Goal: Task Accomplishment & Management: Manage account settings

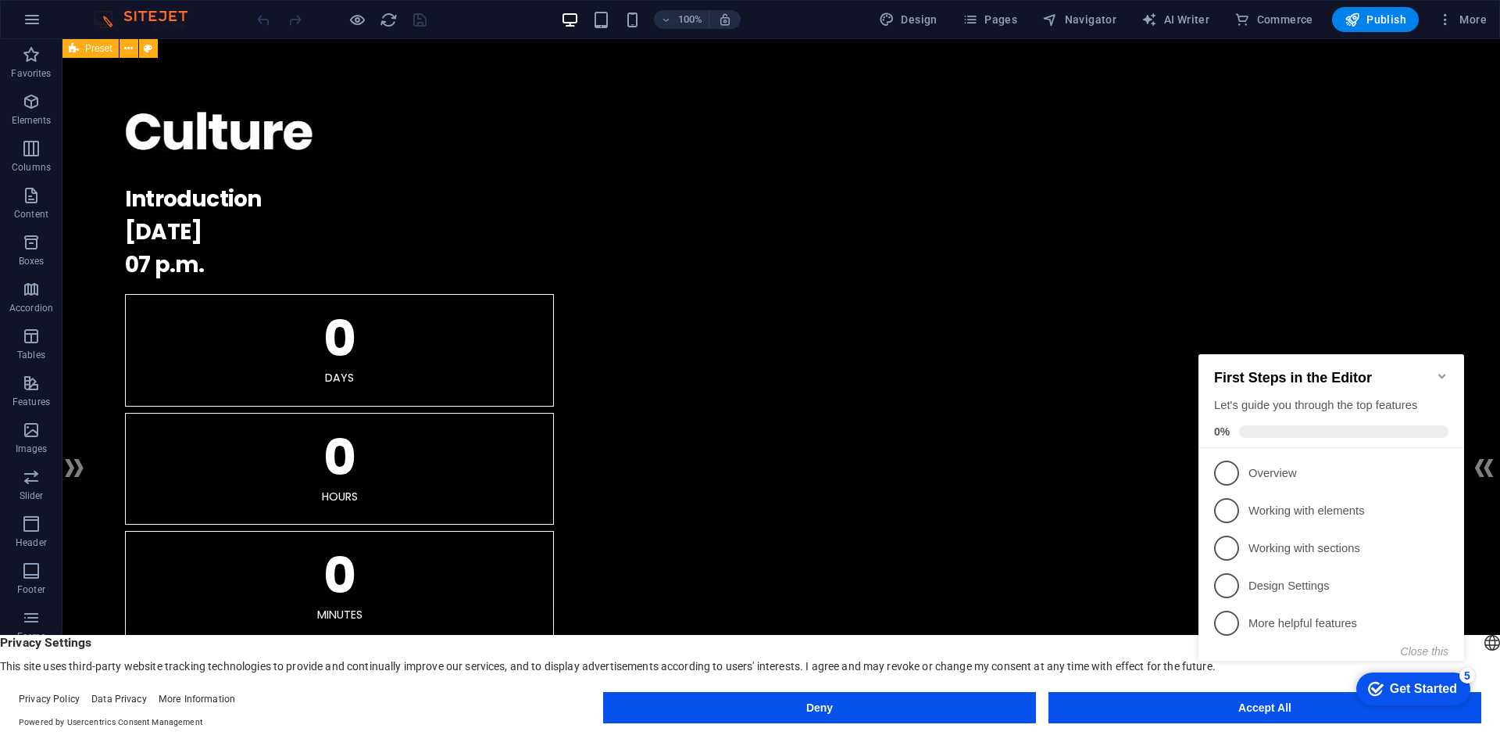
click div "checkmark Get Started 5 First Steps in the Editor Let's guide you through the t…"
click at [1441, 370] on icon "Minimize checklist" at bounding box center [1442, 376] width 13 height 13
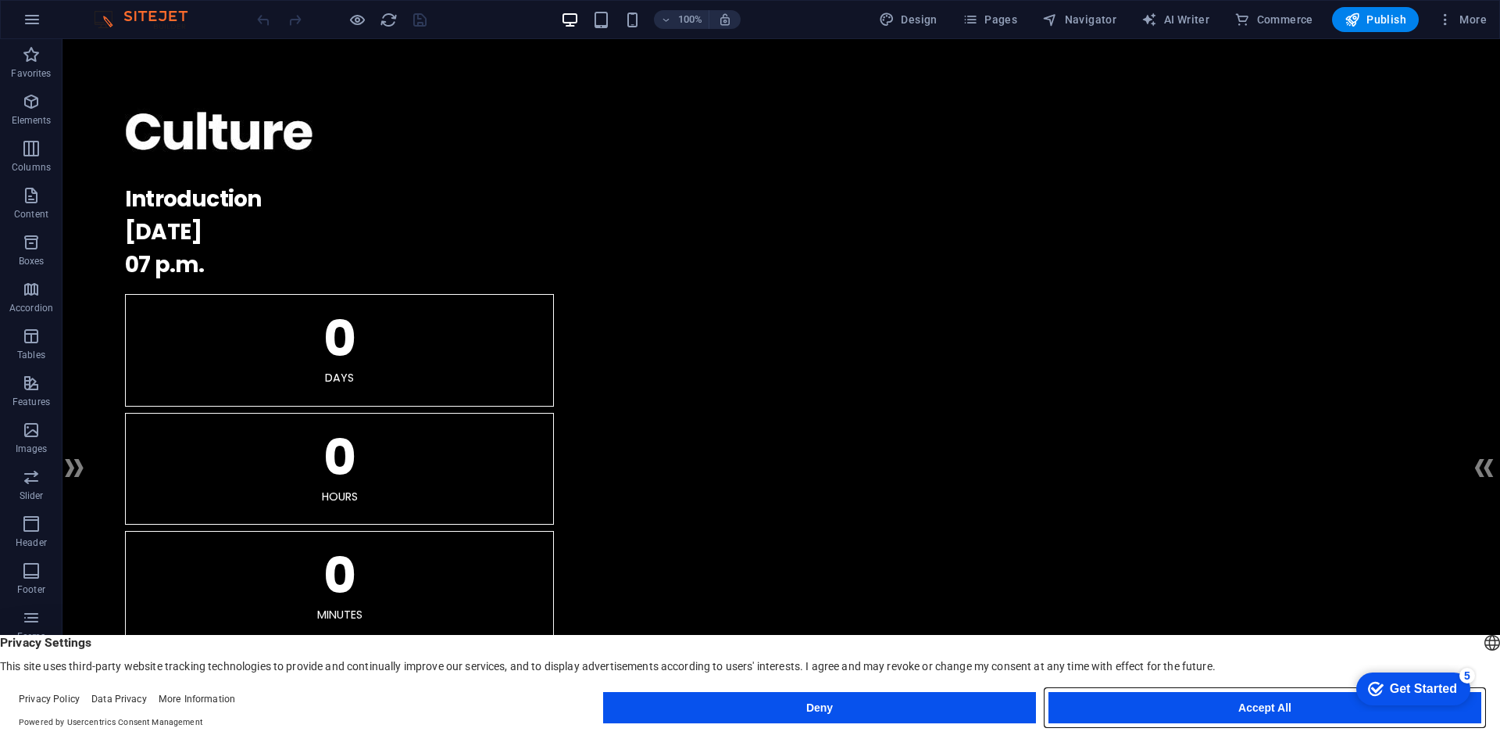
click at [1268, 709] on button "Accept All" at bounding box center [1265, 707] width 433 height 31
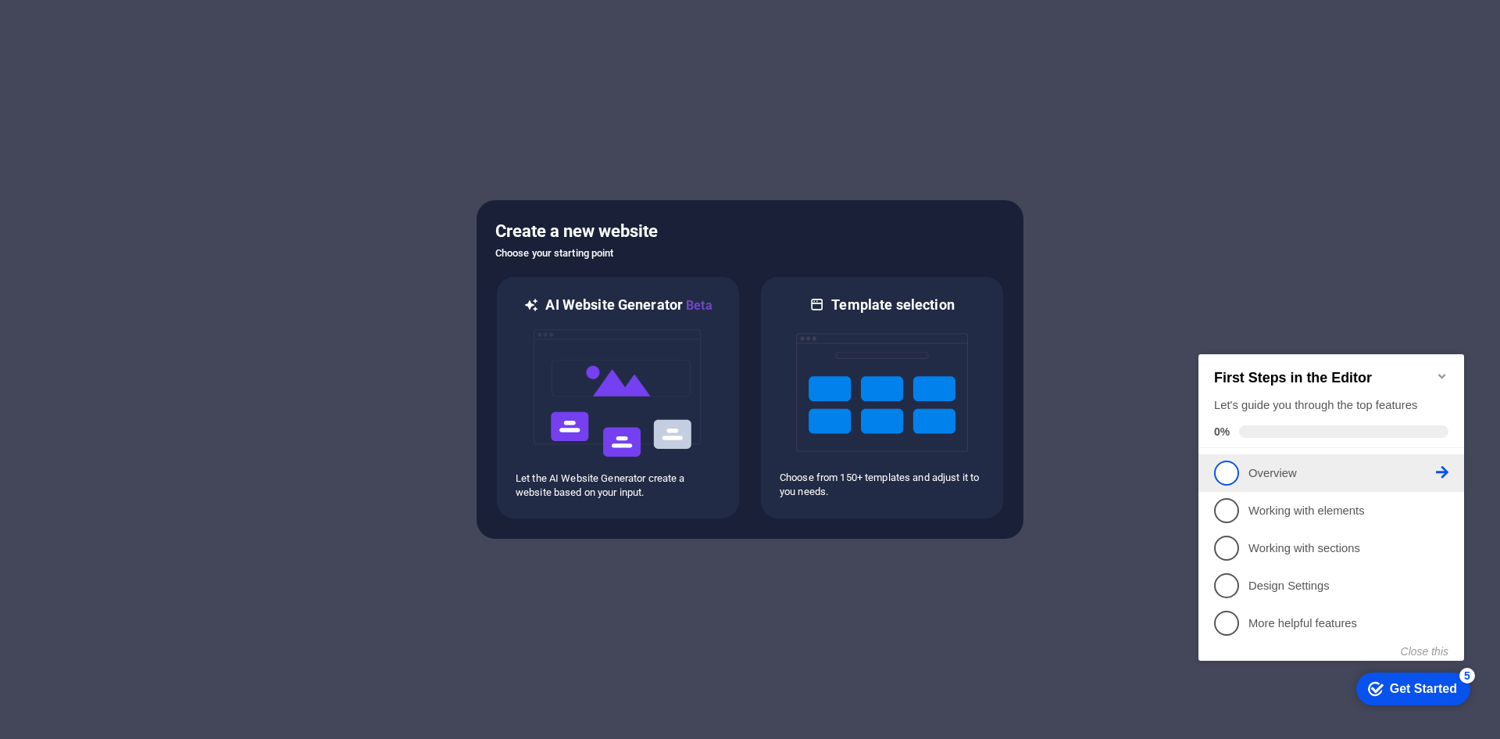
click at [1236, 467] on span "1" at bounding box center [1226, 472] width 25 height 25
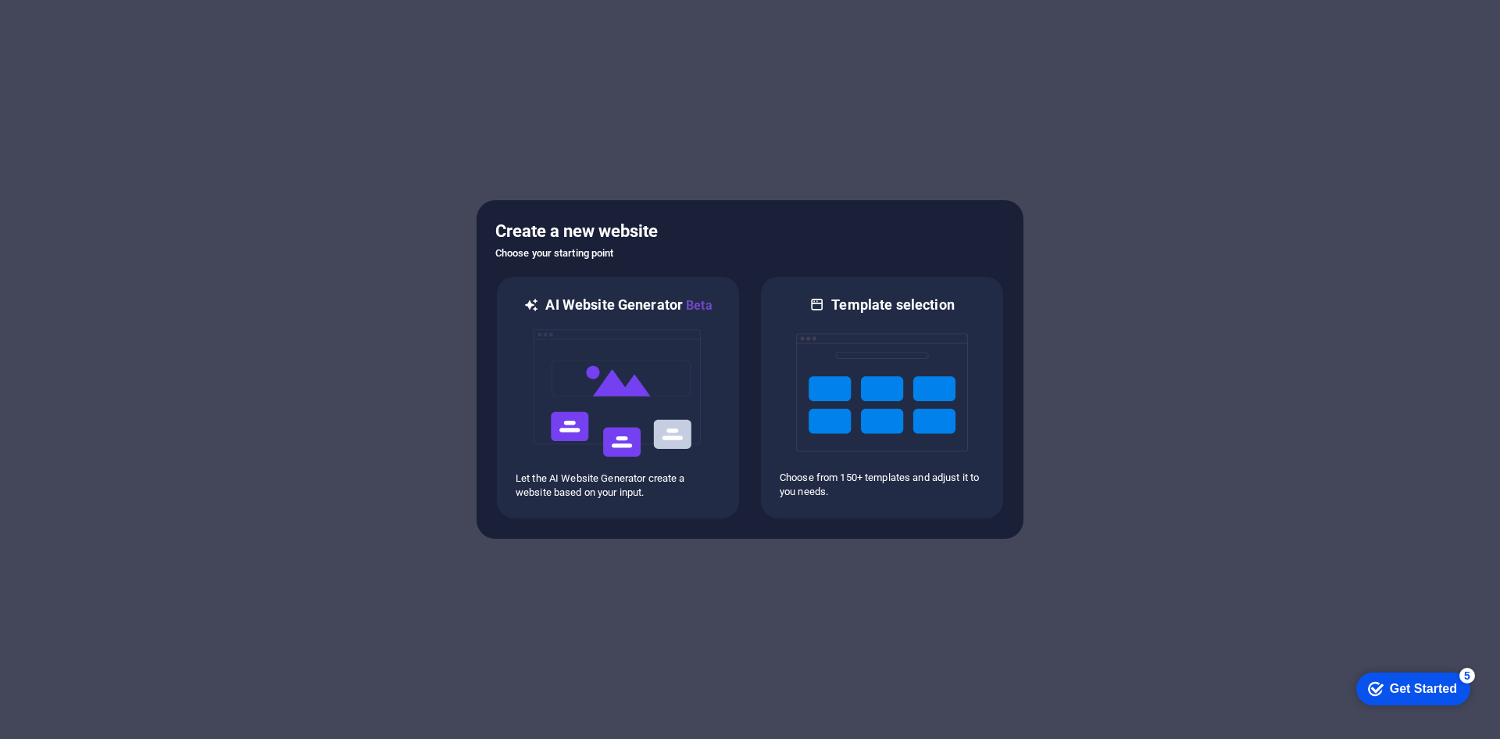
click at [1403, 684] on div "Get Started" at bounding box center [1423, 688] width 67 height 14
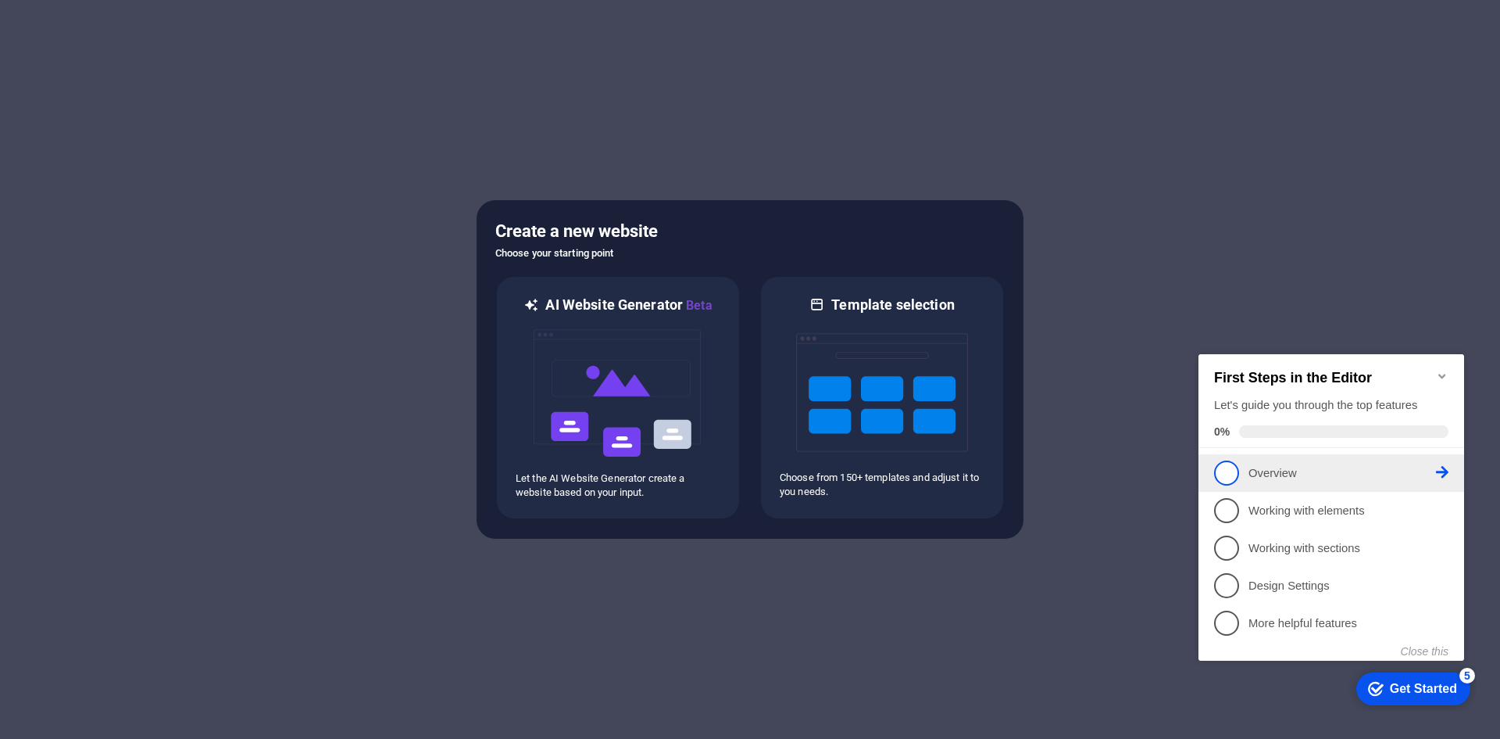
click at [1440, 469] on icon at bounding box center [1442, 472] width 13 height 13
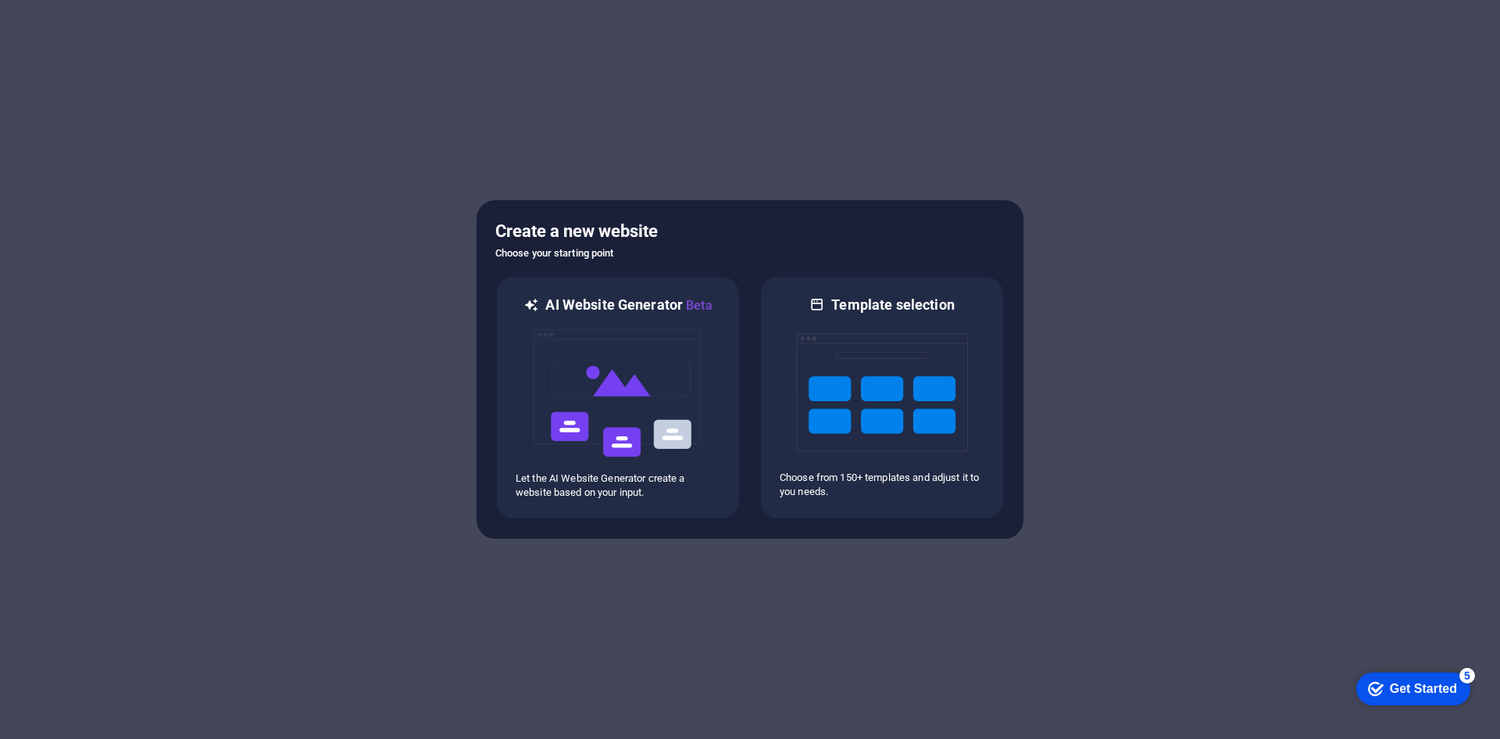
click at [1412, 702] on div "checkmark Get Started 5" at bounding box center [1414, 688] width 114 height 33
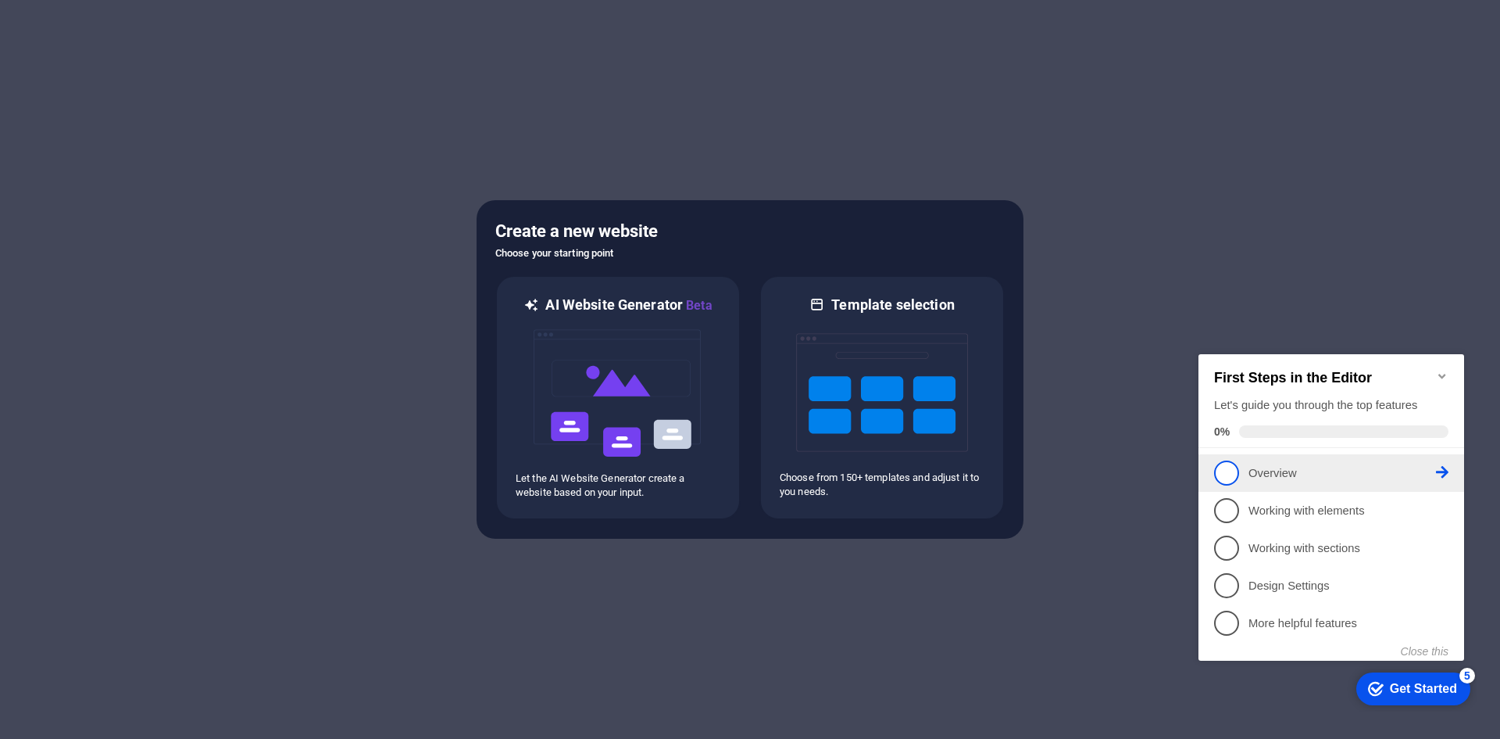
click at [1234, 472] on span "1" at bounding box center [1226, 472] width 25 height 25
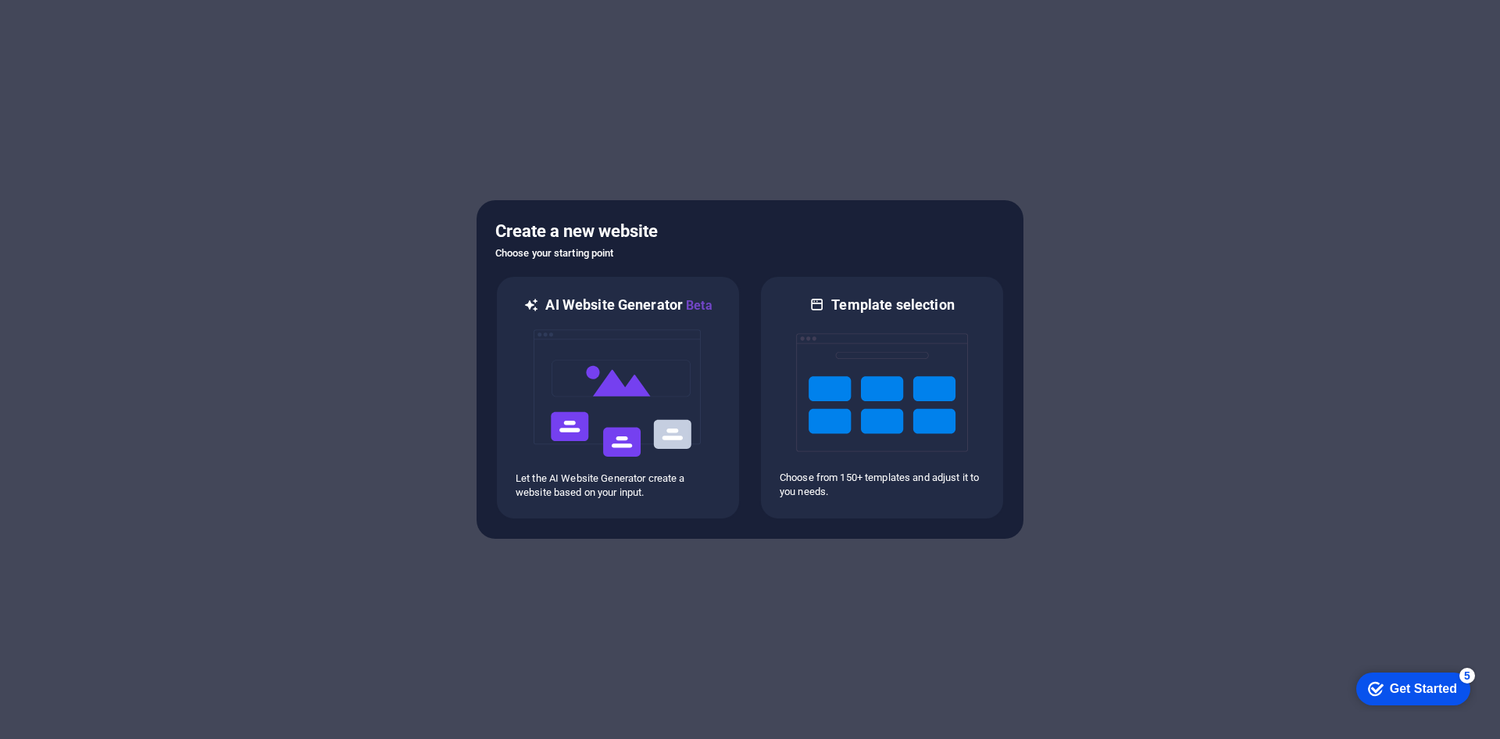
click at [1393, 672] on div "checkmark Get Started 5" at bounding box center [1414, 688] width 114 height 33
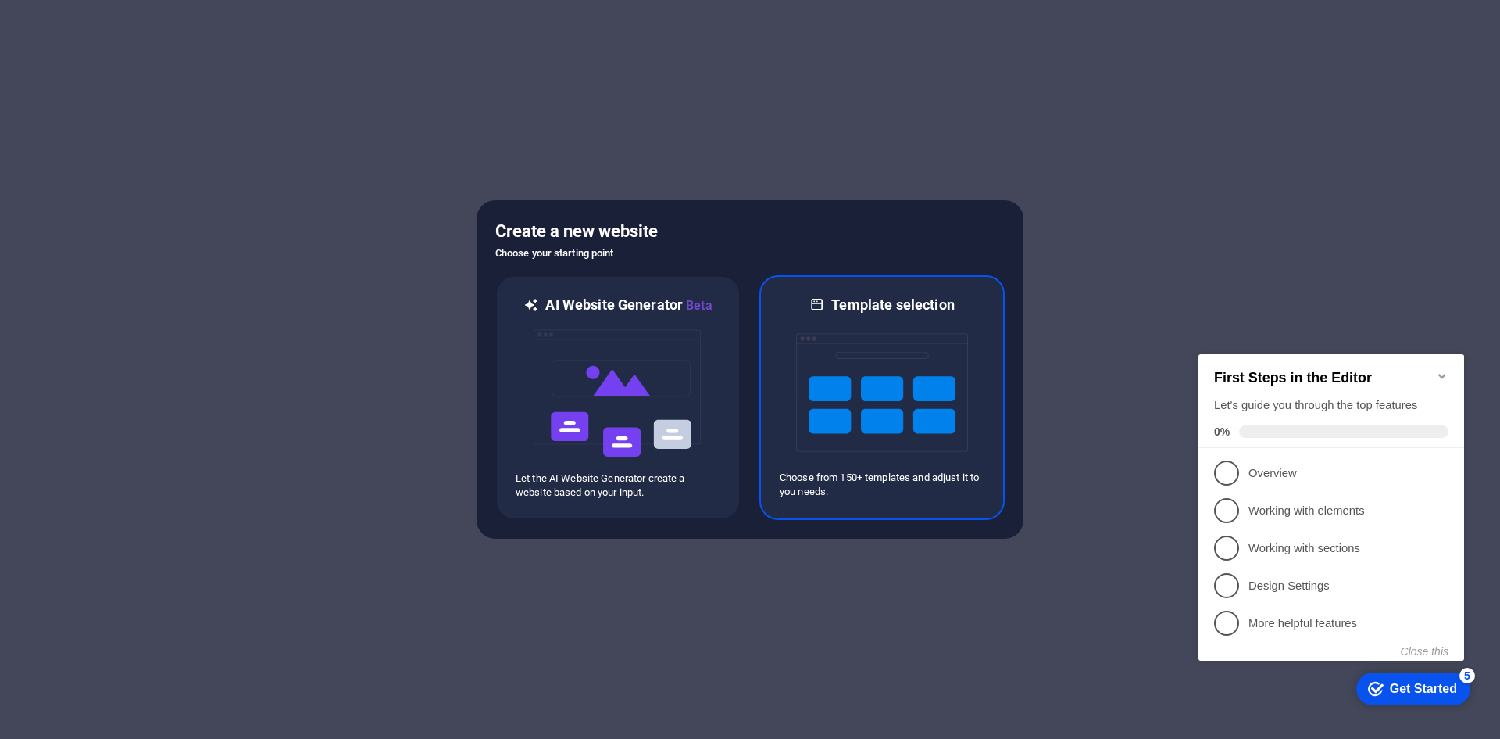
click at [867, 324] on img at bounding box center [882, 392] width 172 height 156
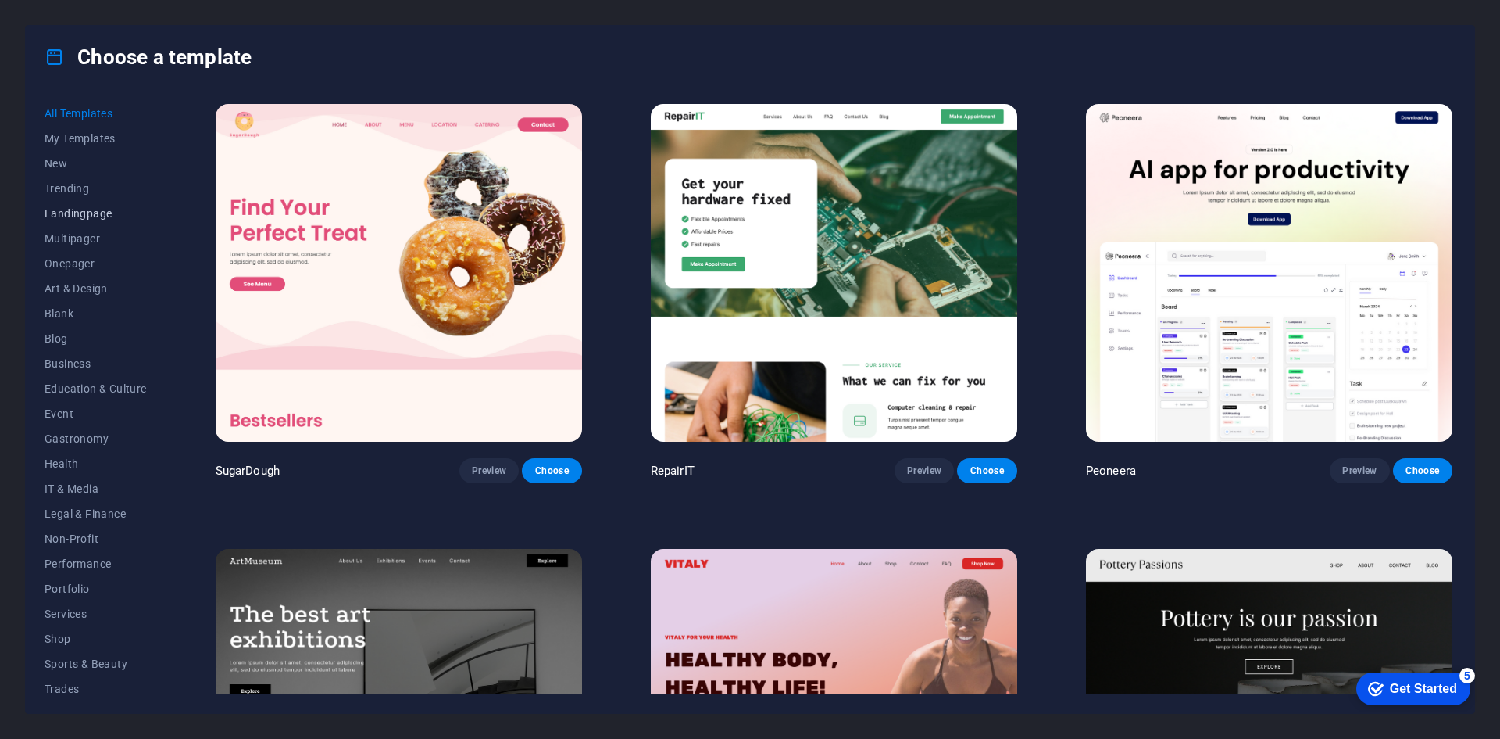
click at [75, 210] on span "Landingpage" at bounding box center [96, 213] width 102 height 13
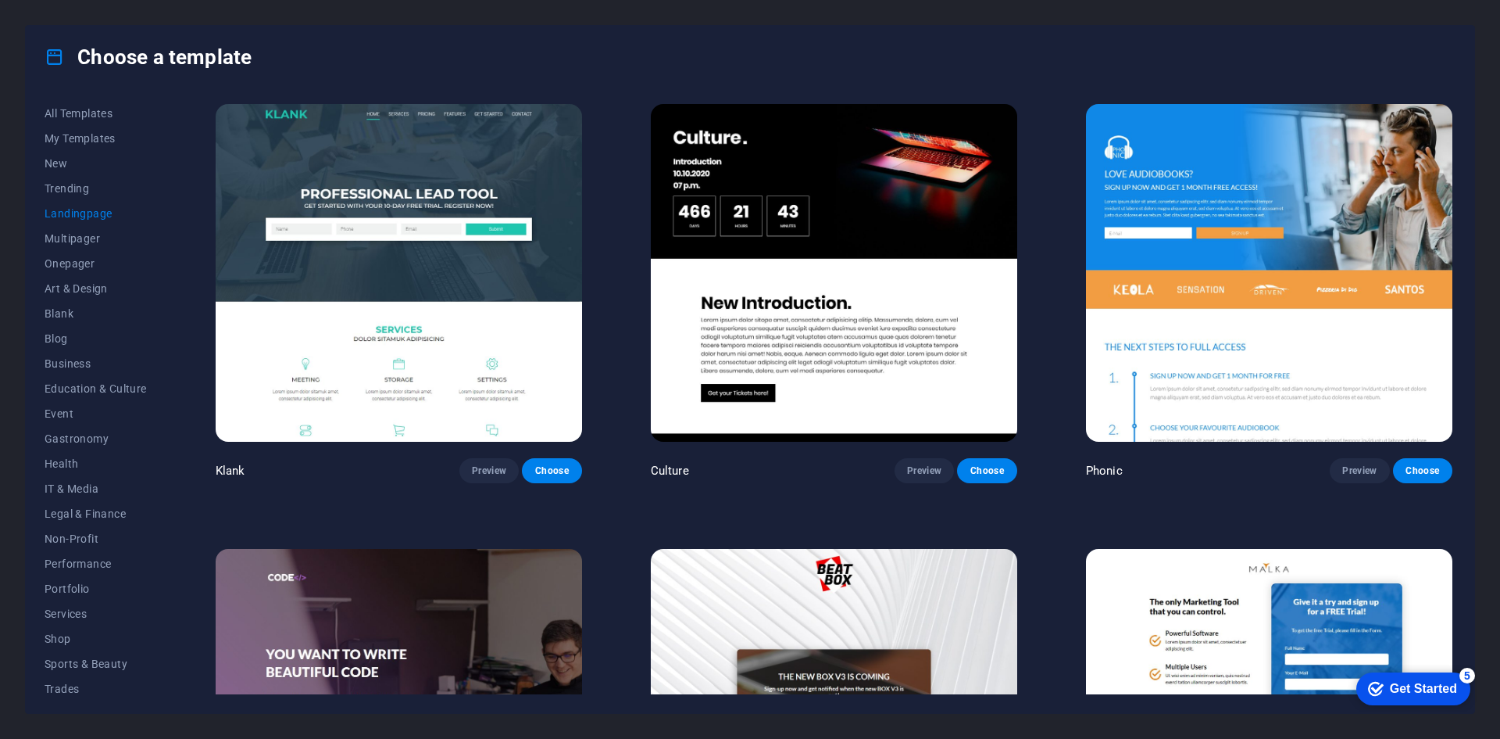
click at [830, 291] on img at bounding box center [834, 273] width 367 height 338
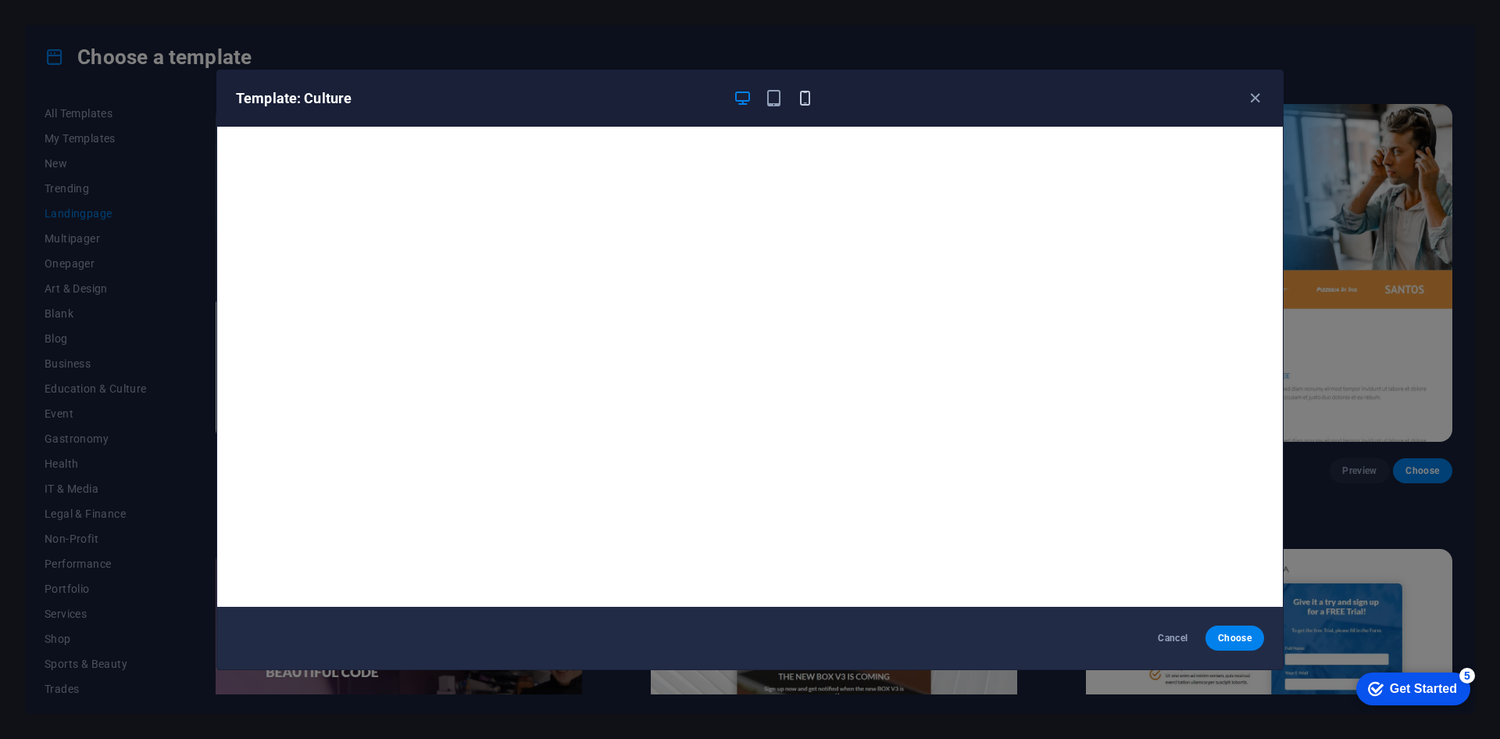
click at [806, 95] on icon "button" at bounding box center [805, 98] width 18 height 18
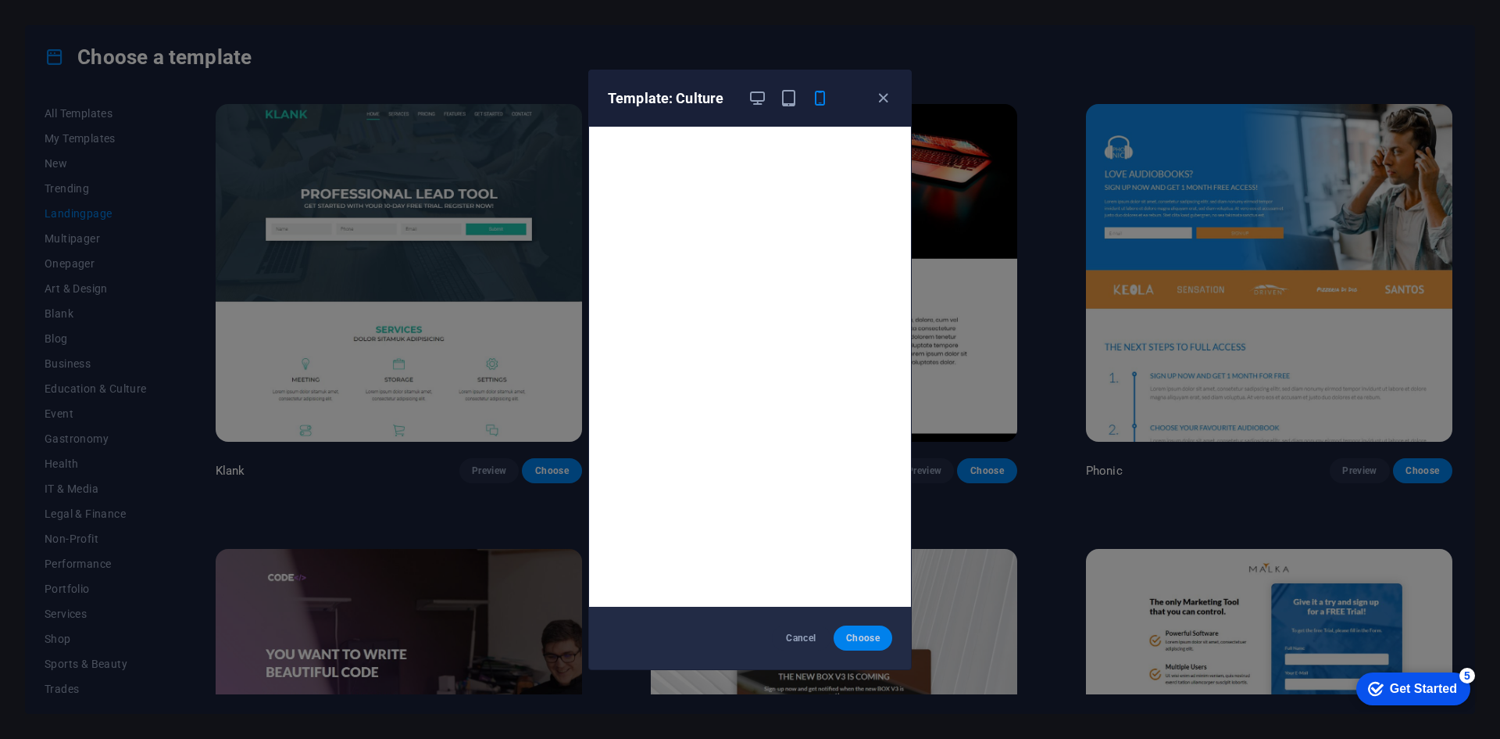
click at [864, 639] on span "Choose" at bounding box center [863, 637] width 34 height 13
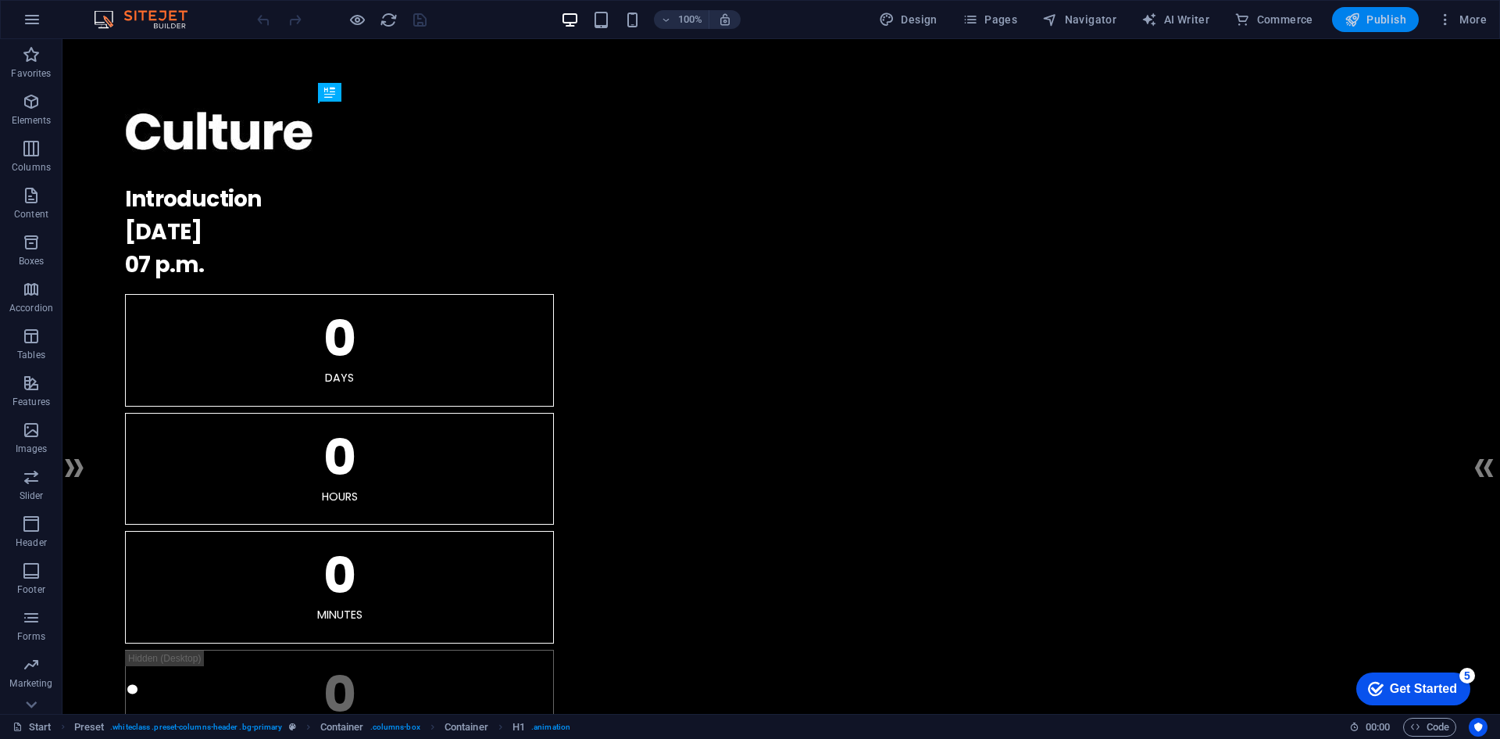
click at [1363, 16] on span "Publish" at bounding box center [1376, 20] width 62 height 16
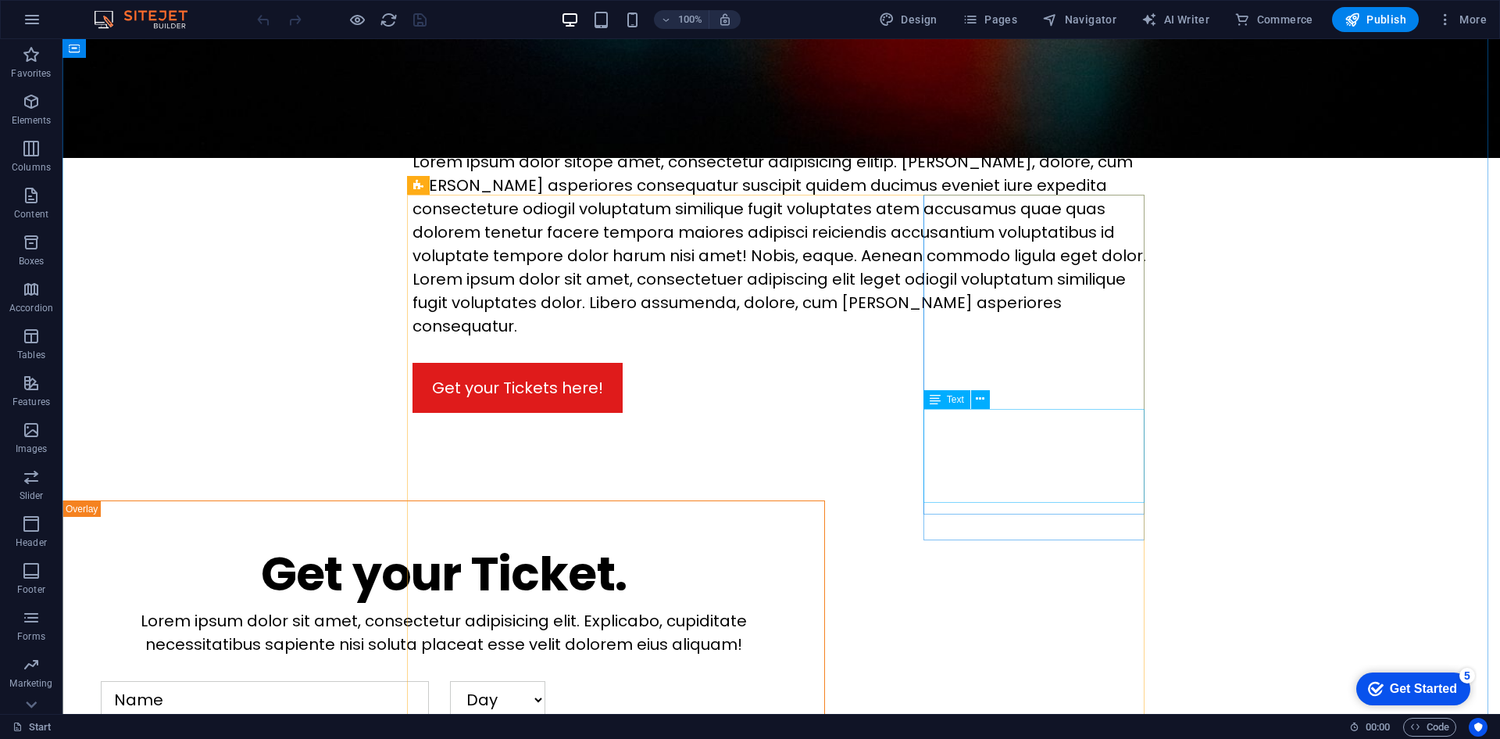
scroll to position [1485, 0]
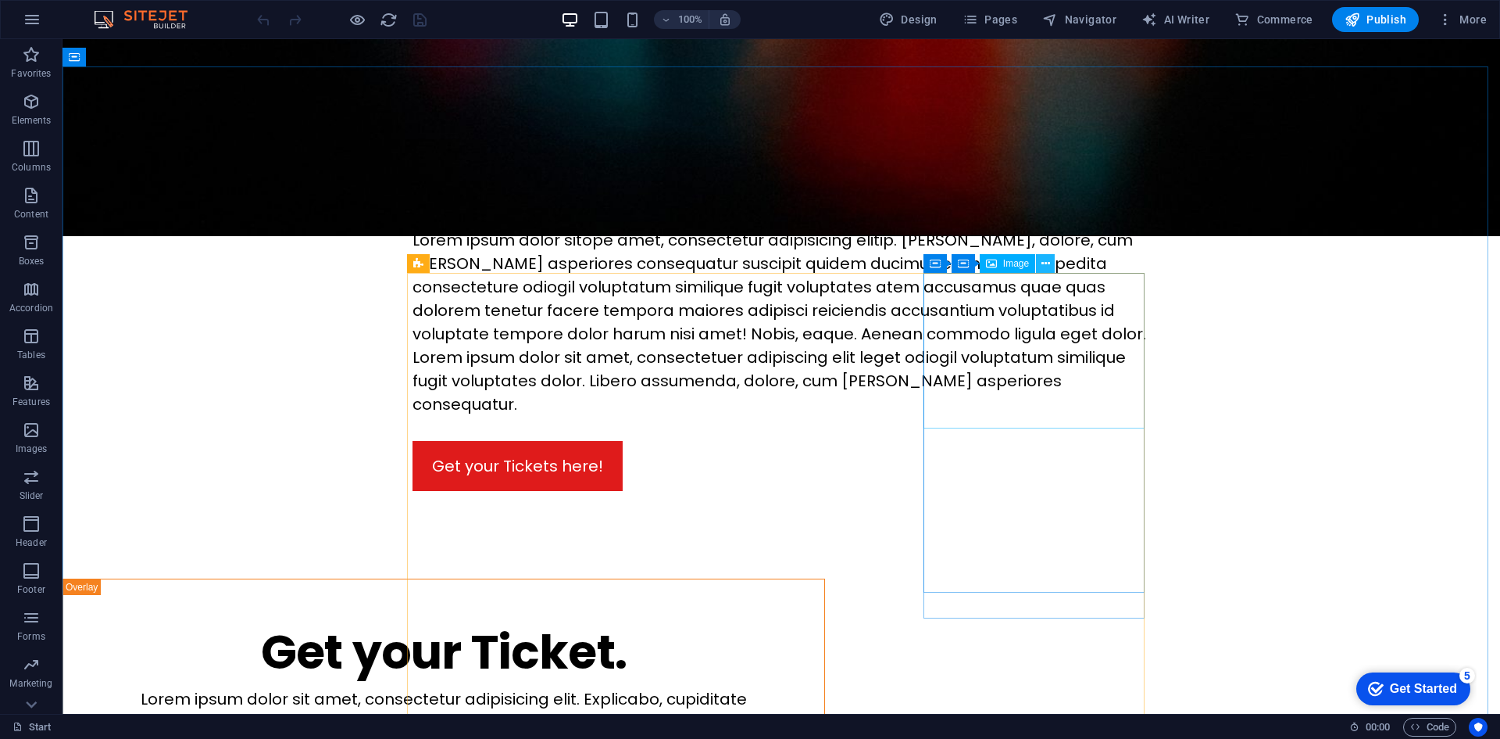
click at [1052, 262] on button at bounding box center [1045, 263] width 19 height 19
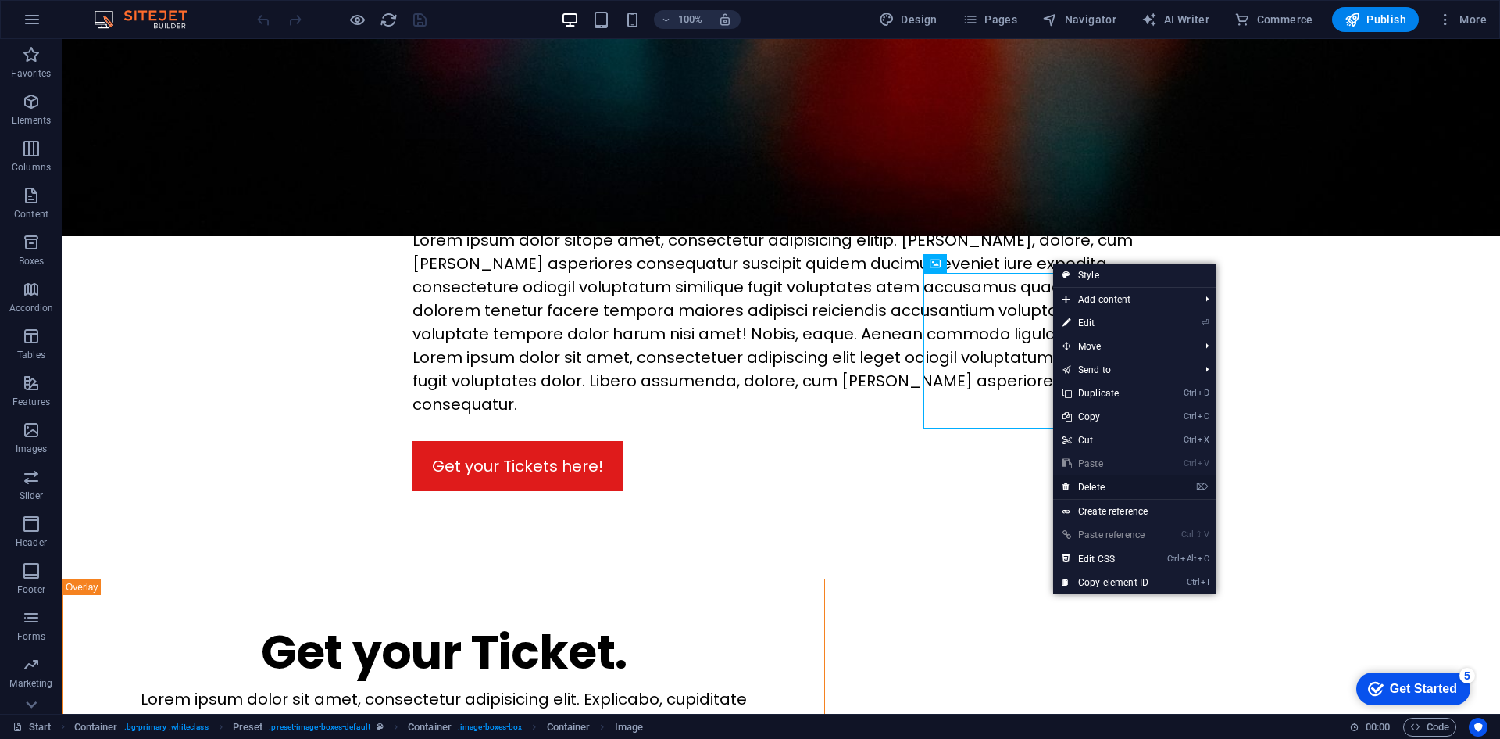
click at [1095, 487] on link "⌦ Delete" at bounding box center [1105, 486] width 105 height 23
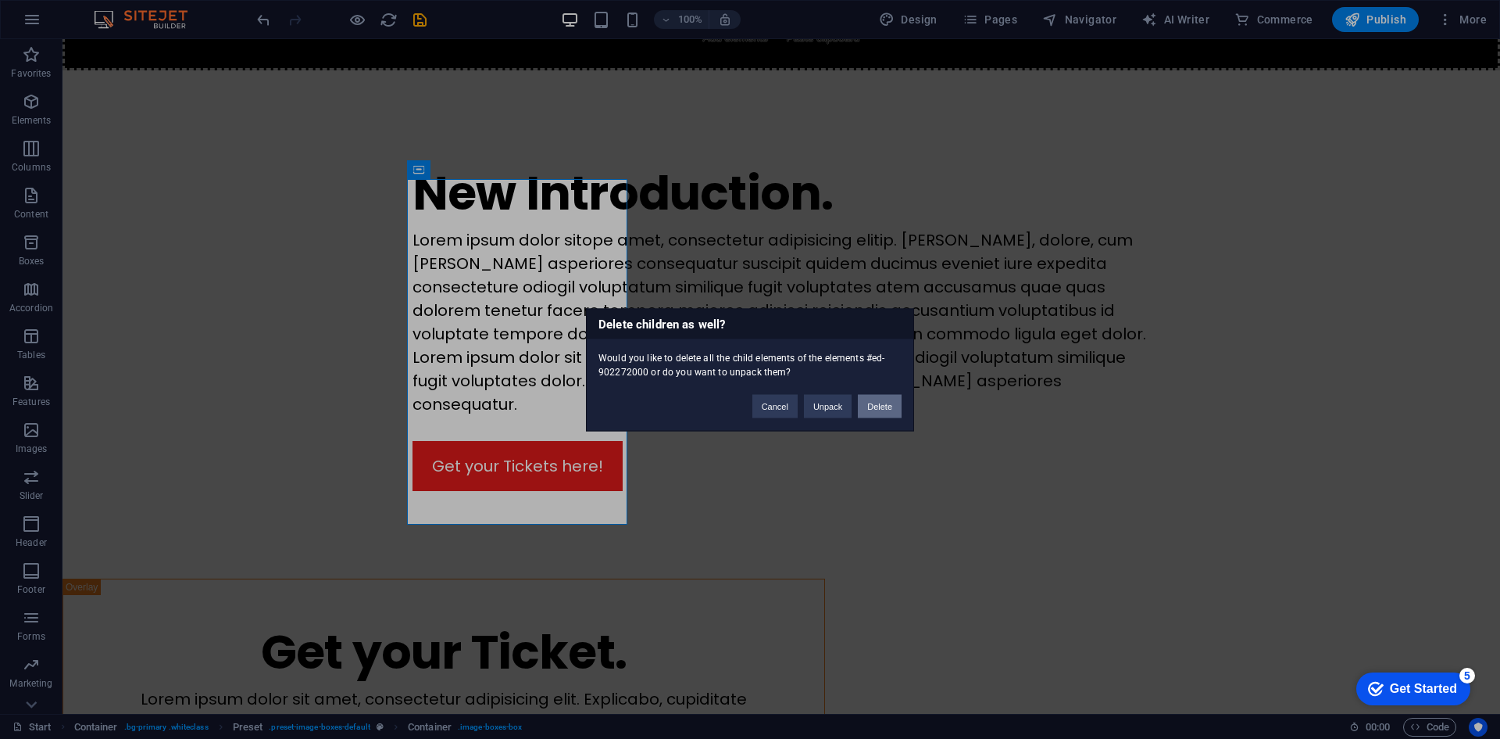
drag, startPoint x: 874, startPoint y: 405, endPoint x: 718, endPoint y: 347, distance: 166.7
click at [874, 405] on button "Delete" at bounding box center [880, 405] width 44 height 23
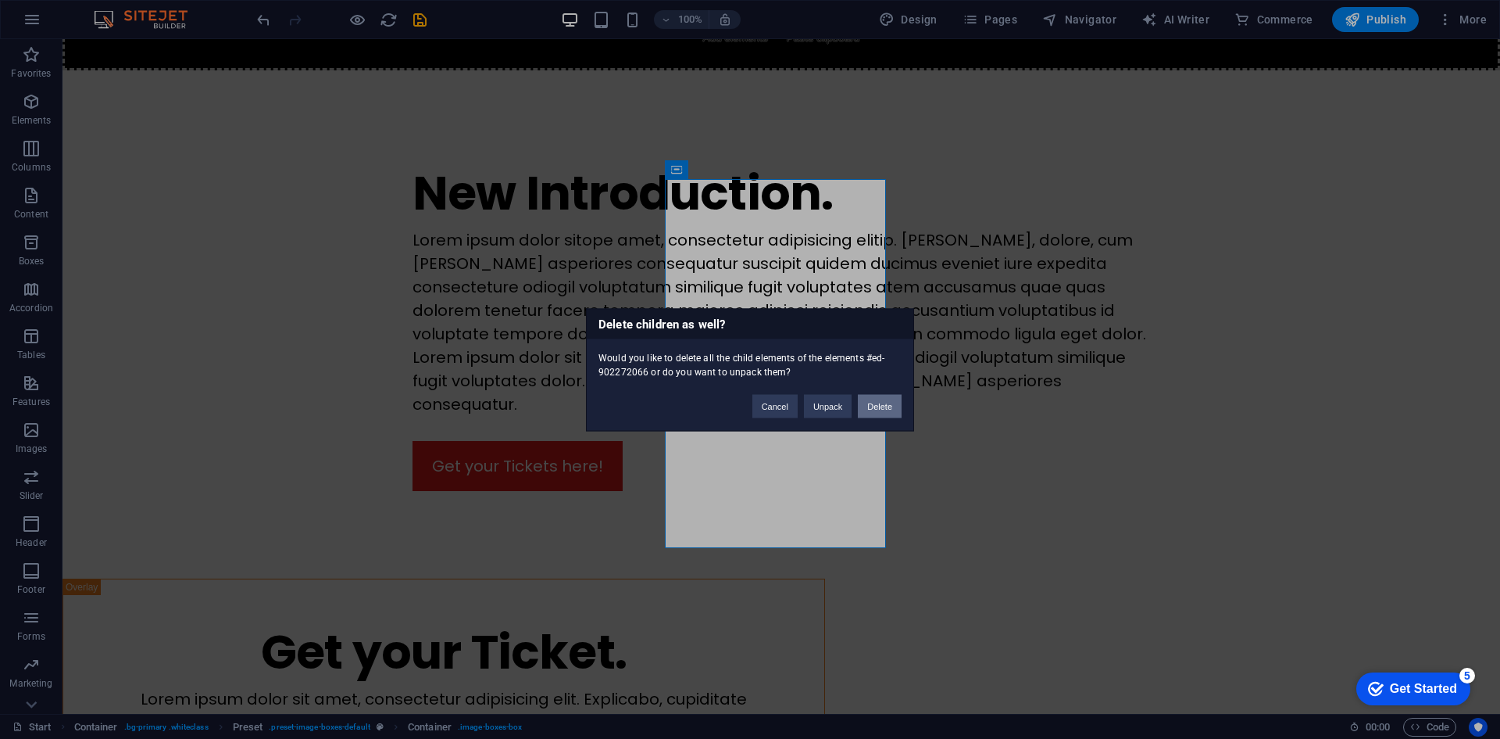
click at [878, 409] on button "Delete" at bounding box center [880, 405] width 44 height 23
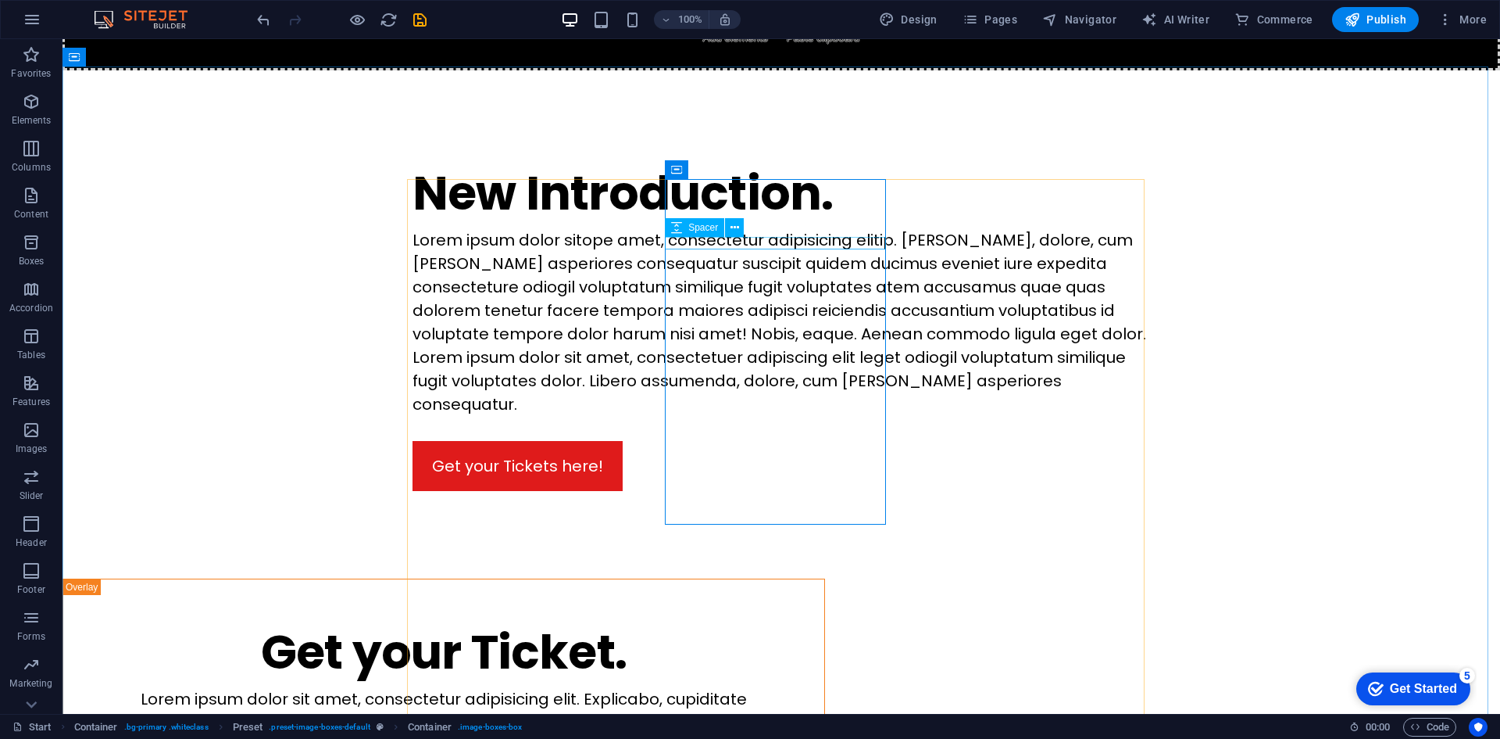
click at [681, 233] on icon at bounding box center [676, 227] width 11 height 19
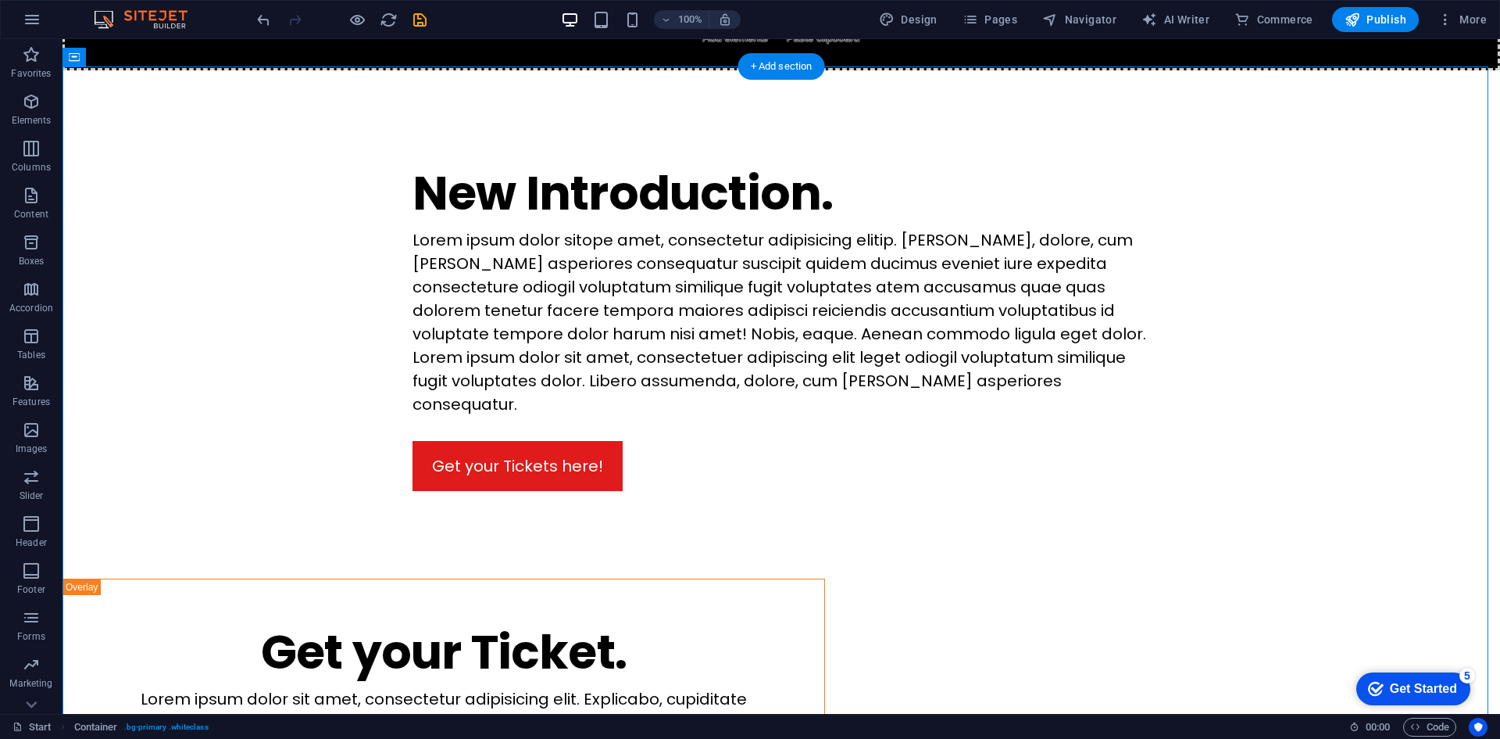
drag, startPoint x: 535, startPoint y: 249, endPoint x: 896, endPoint y: 427, distance: 403.3
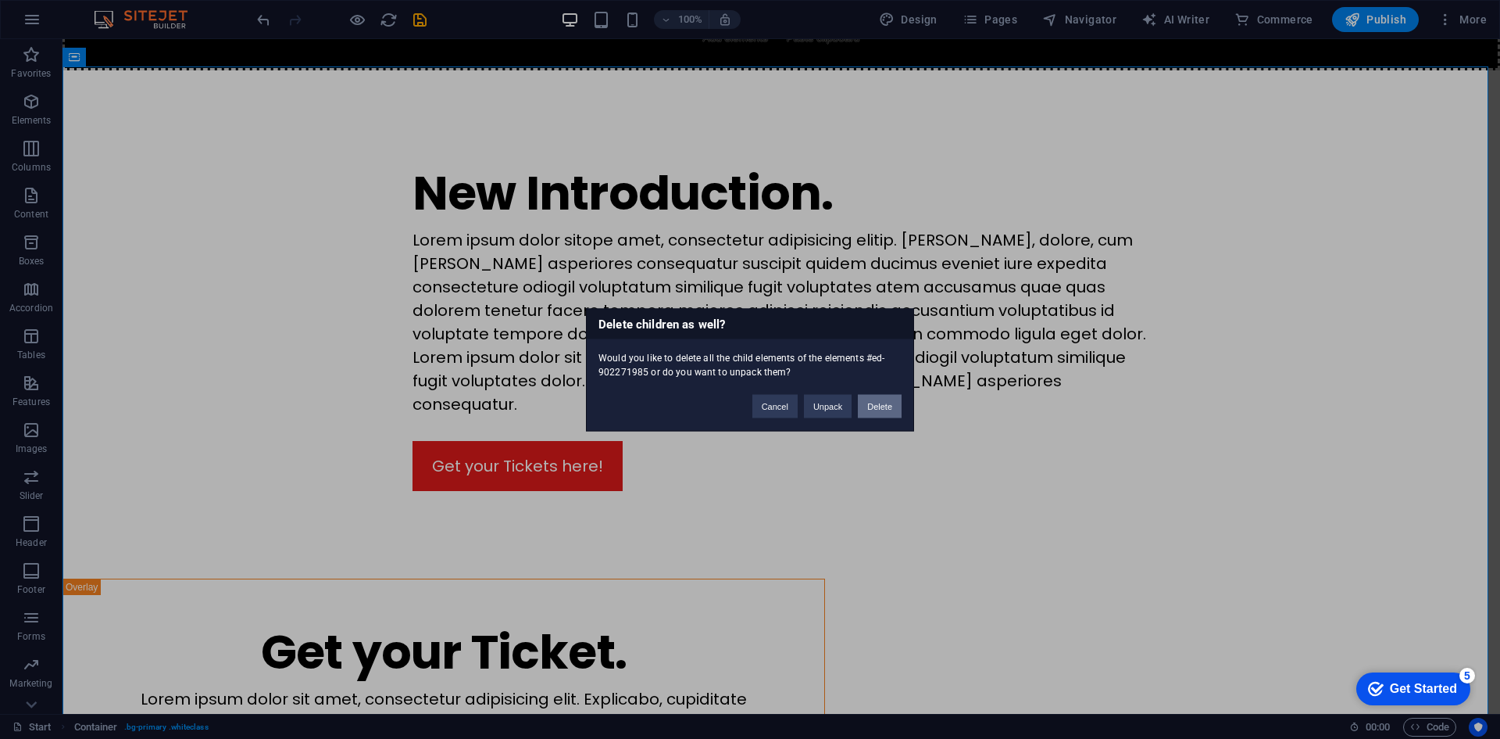
click at [882, 409] on button "Delete" at bounding box center [880, 405] width 44 height 23
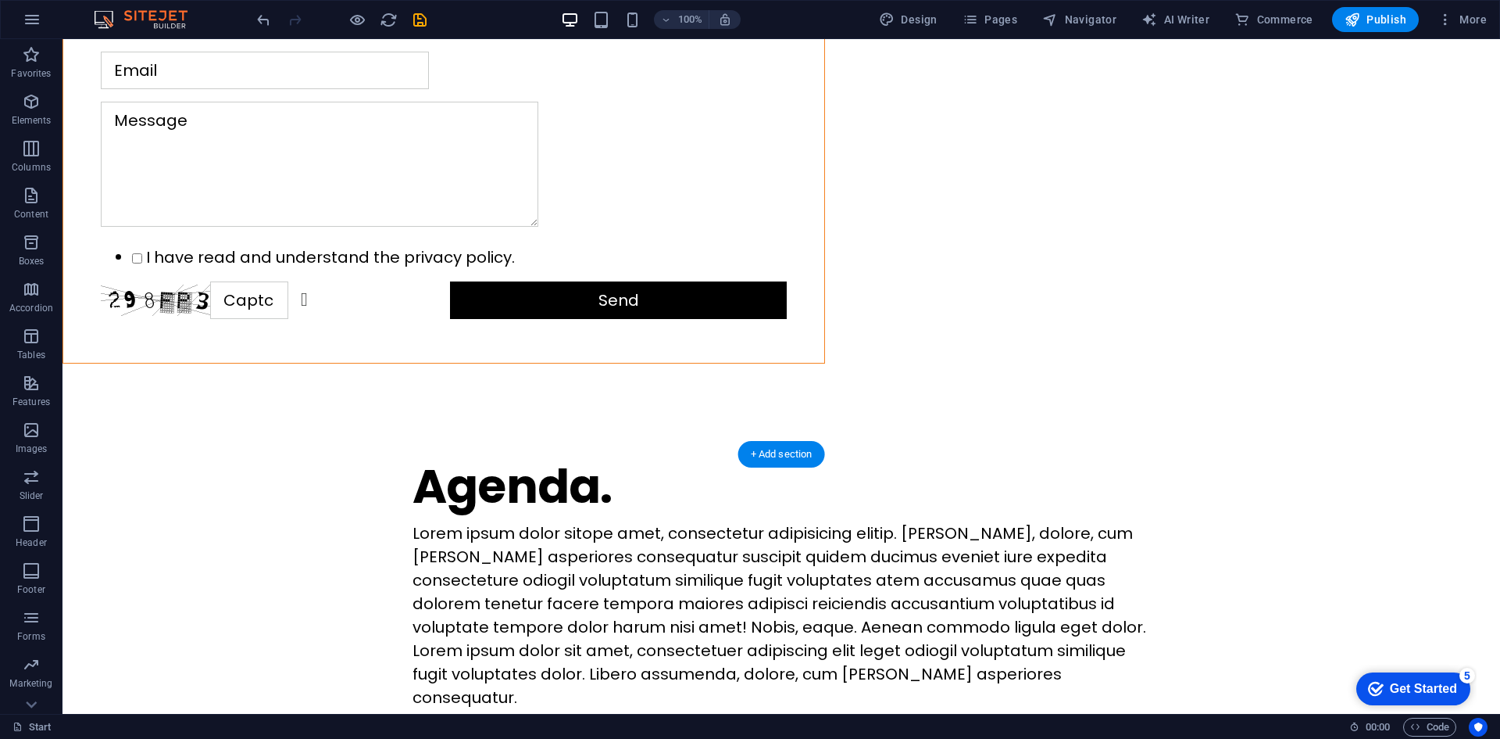
scroll to position [2198, 0]
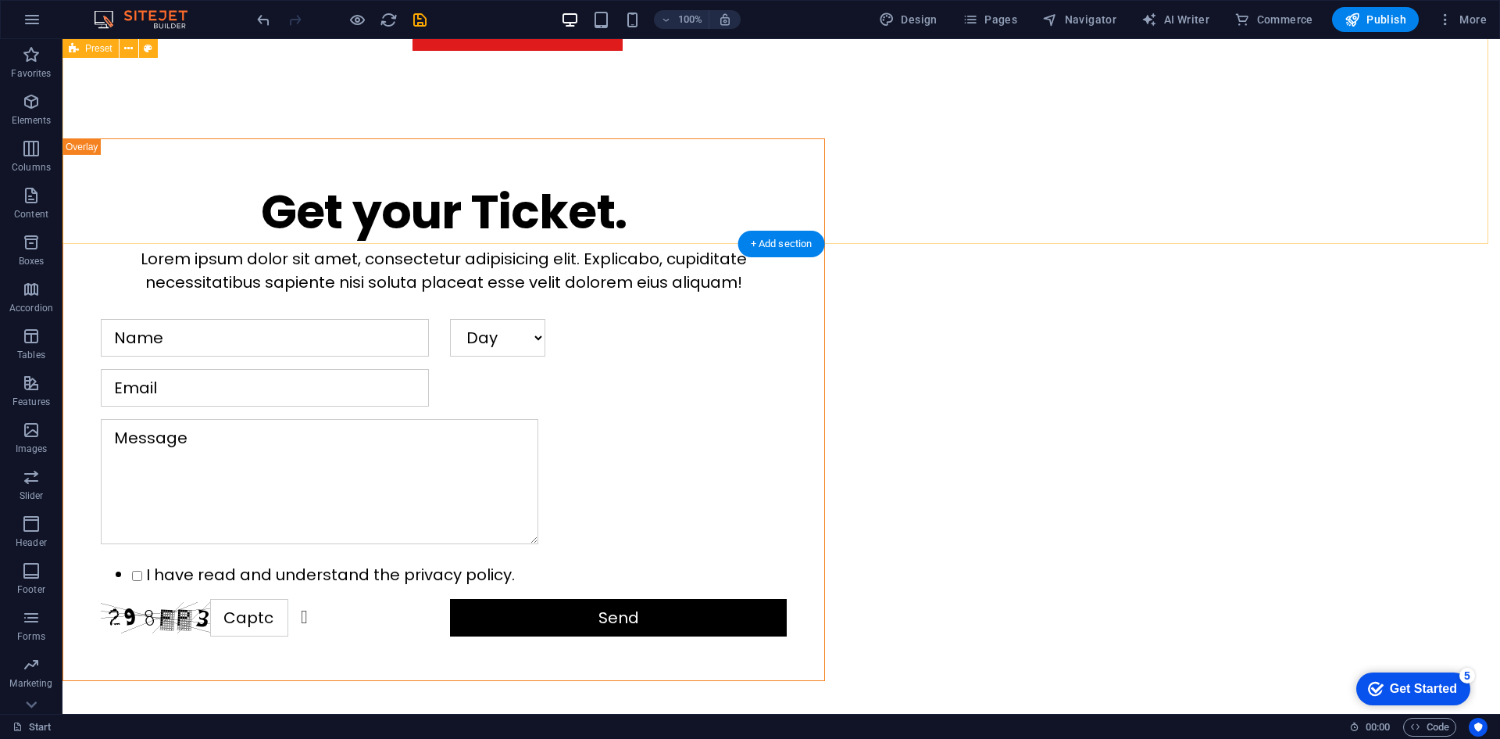
scroll to position [1807, 0]
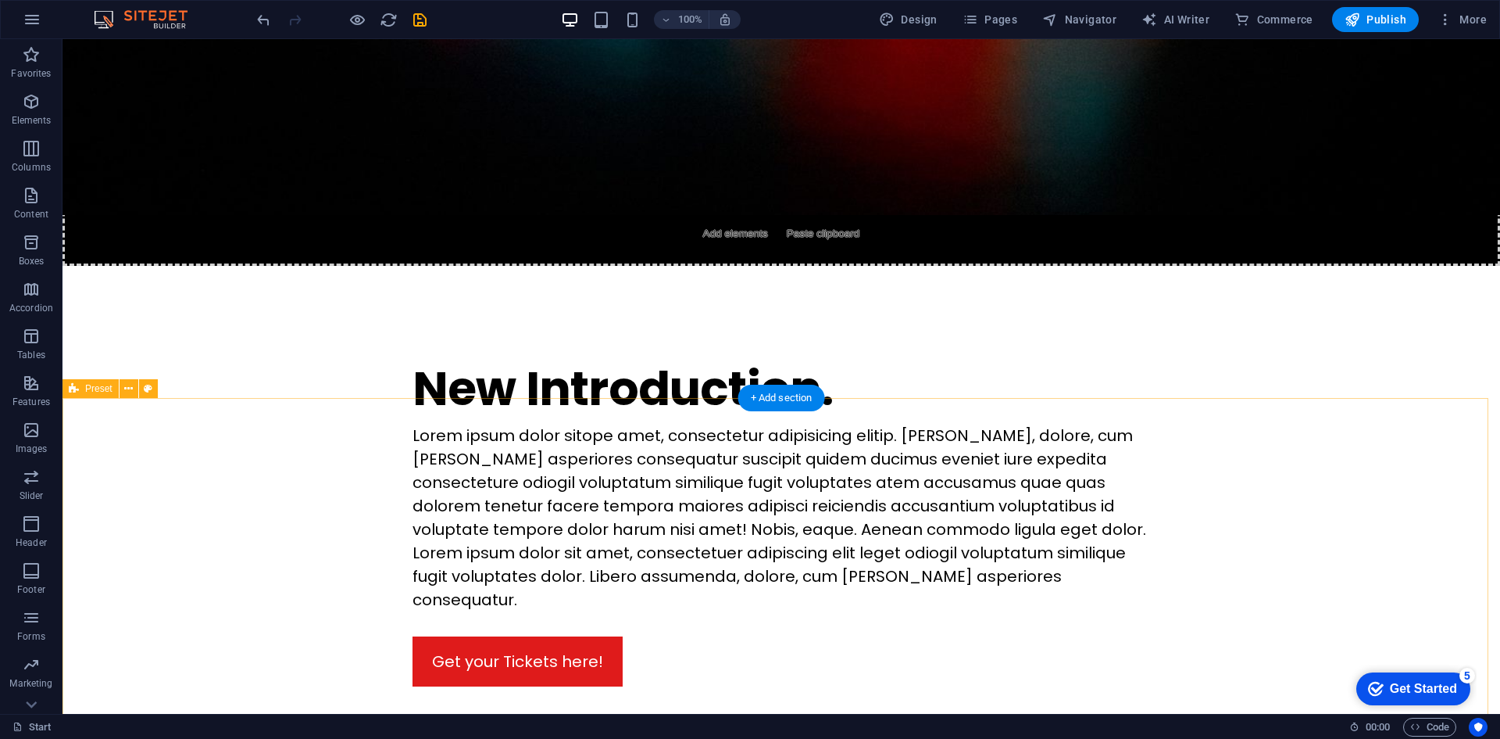
scroll to position [1569, 0]
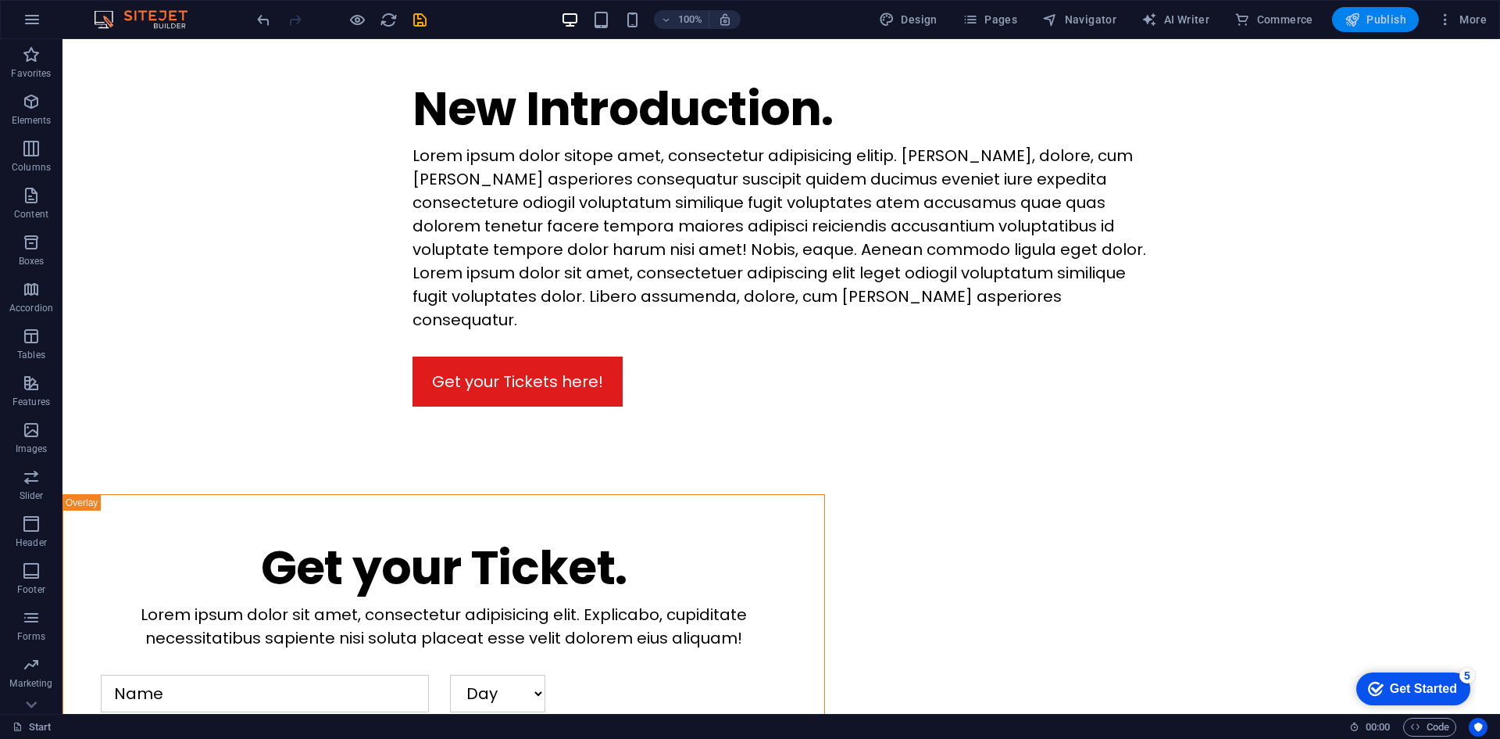
click at [1397, 13] on span "Publish" at bounding box center [1376, 20] width 62 height 16
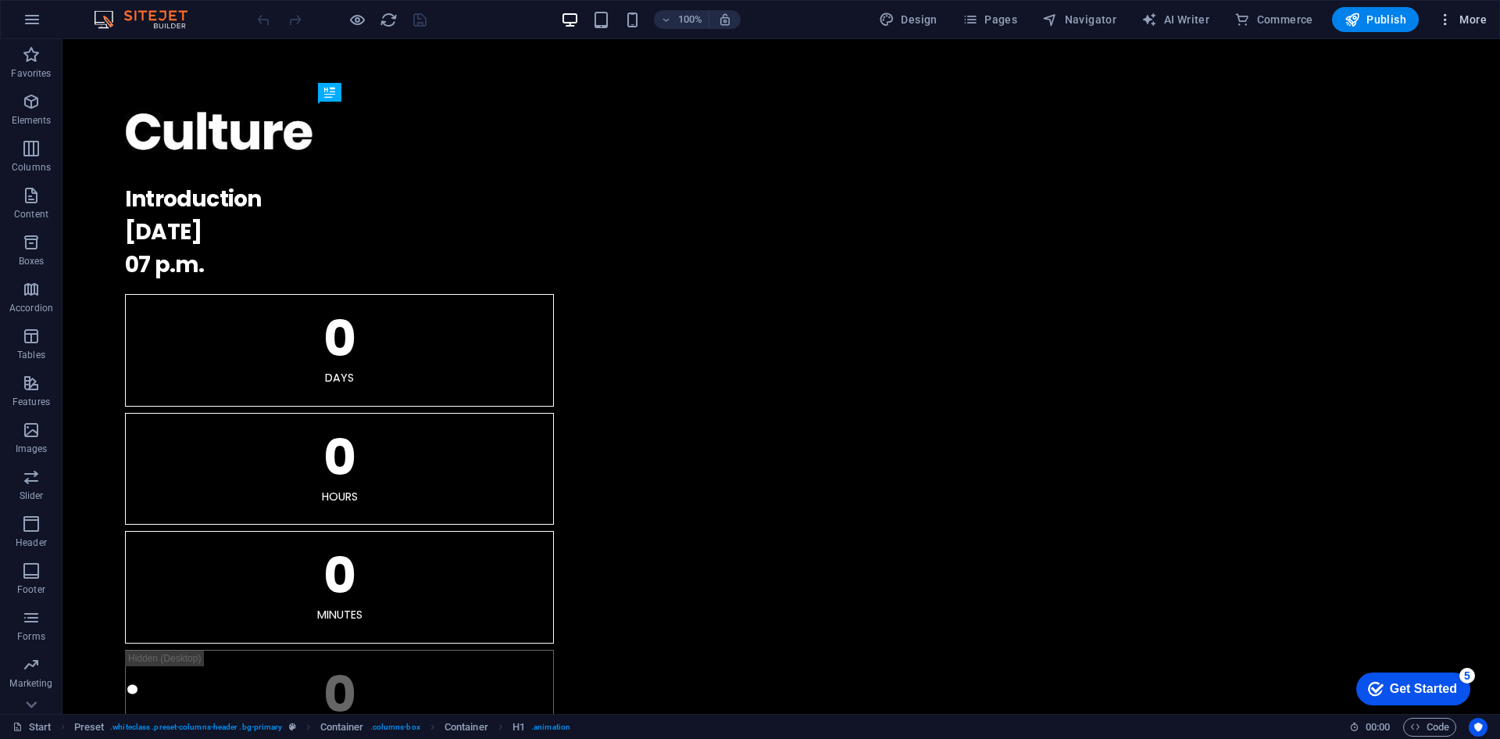
click at [1447, 17] on icon "button" at bounding box center [1446, 20] width 16 height 16
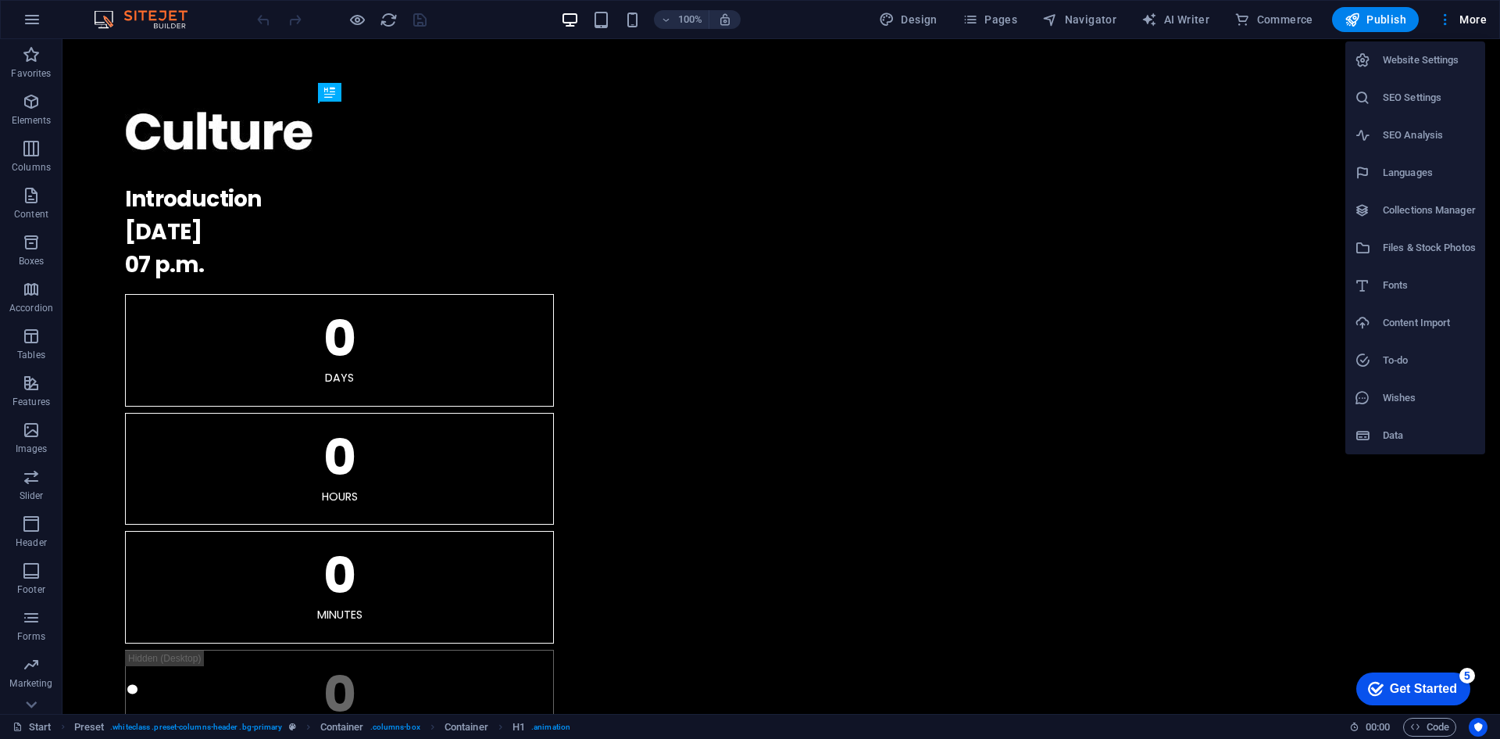
click at [1427, 56] on h6 "Website Settings" at bounding box center [1429, 60] width 93 height 19
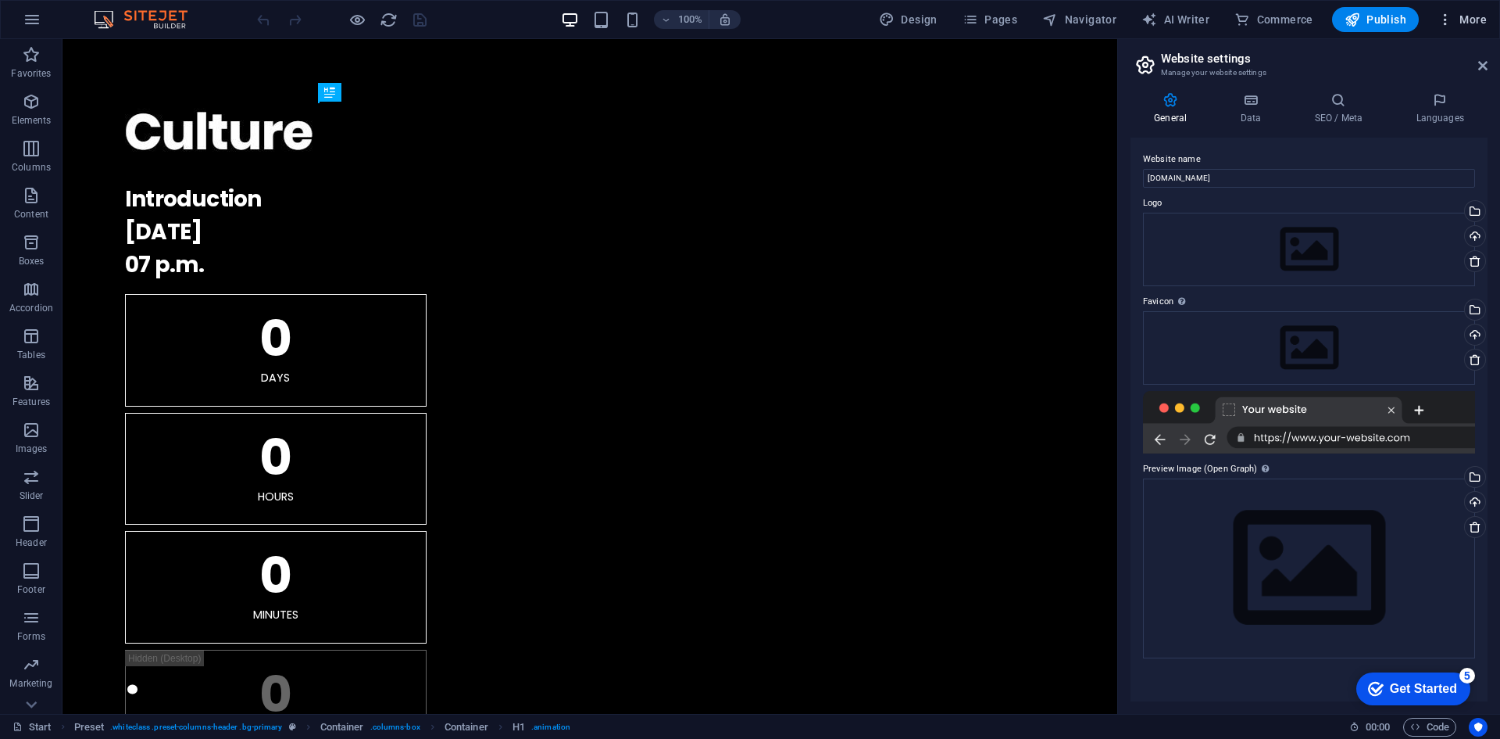
click at [1448, 23] on icon "button" at bounding box center [1446, 20] width 16 height 16
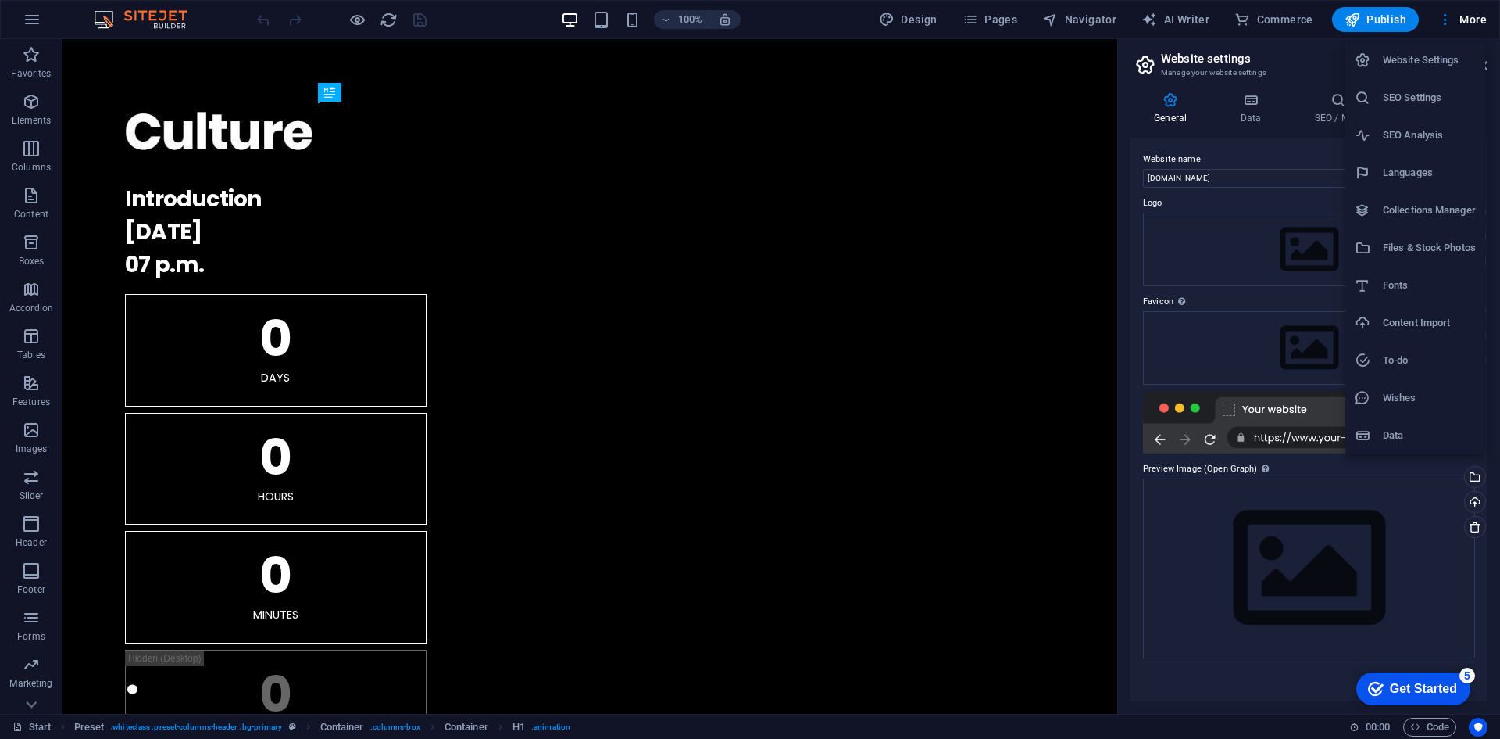
click at [1434, 23] on div at bounding box center [750, 369] width 1500 height 739
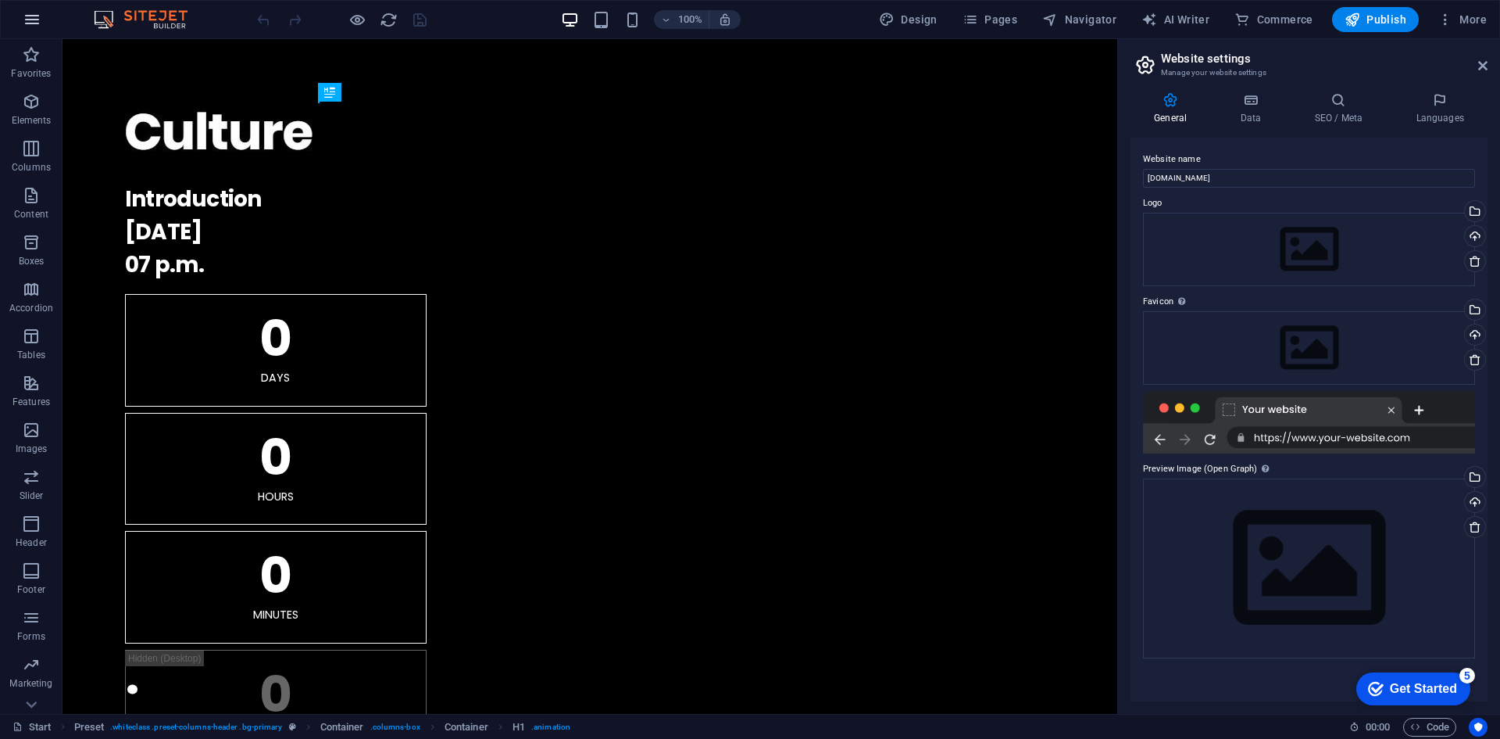
click at [28, 15] on icon "button" at bounding box center [32, 19] width 19 height 19
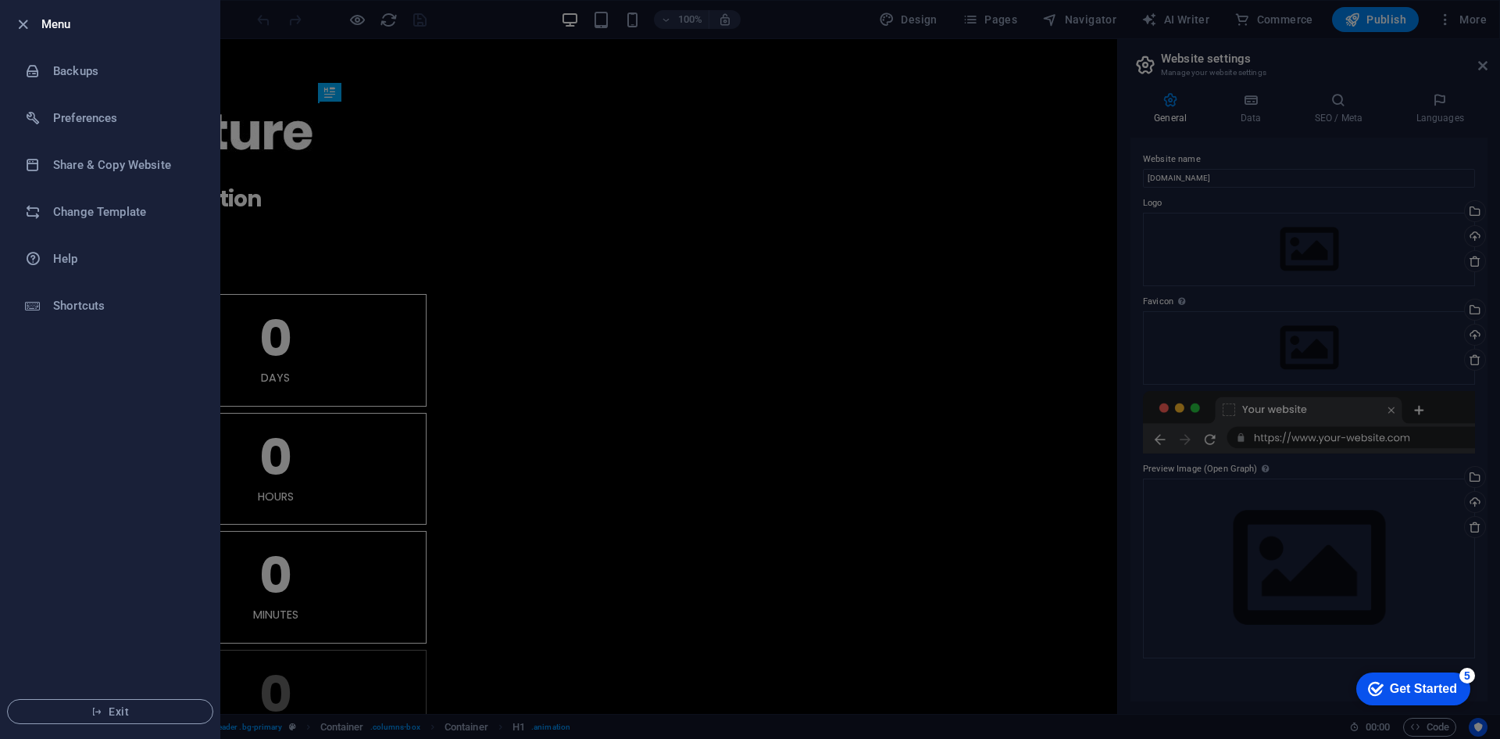
click at [28, 16] on icon "button" at bounding box center [23, 25] width 18 height 18
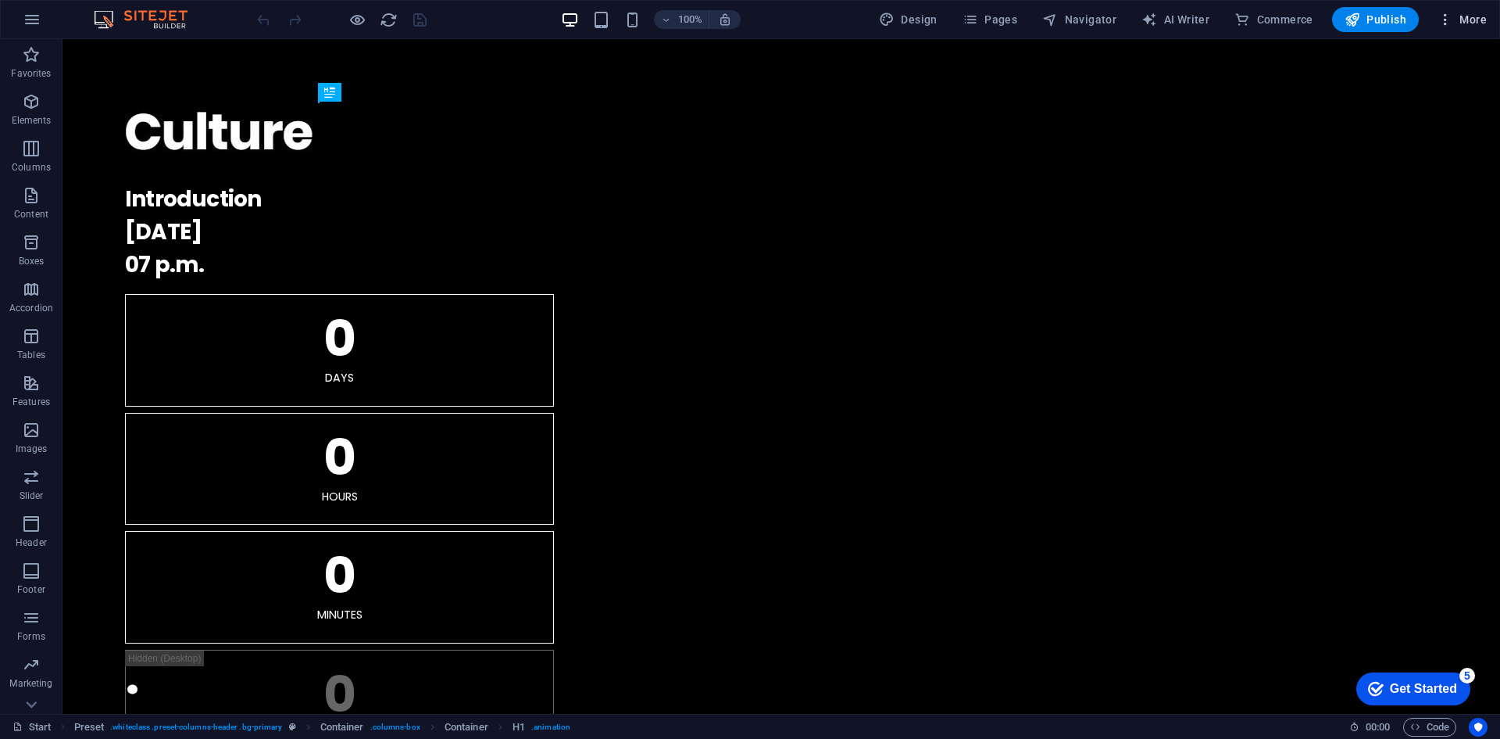
click at [1447, 22] on icon "button" at bounding box center [1446, 20] width 16 height 16
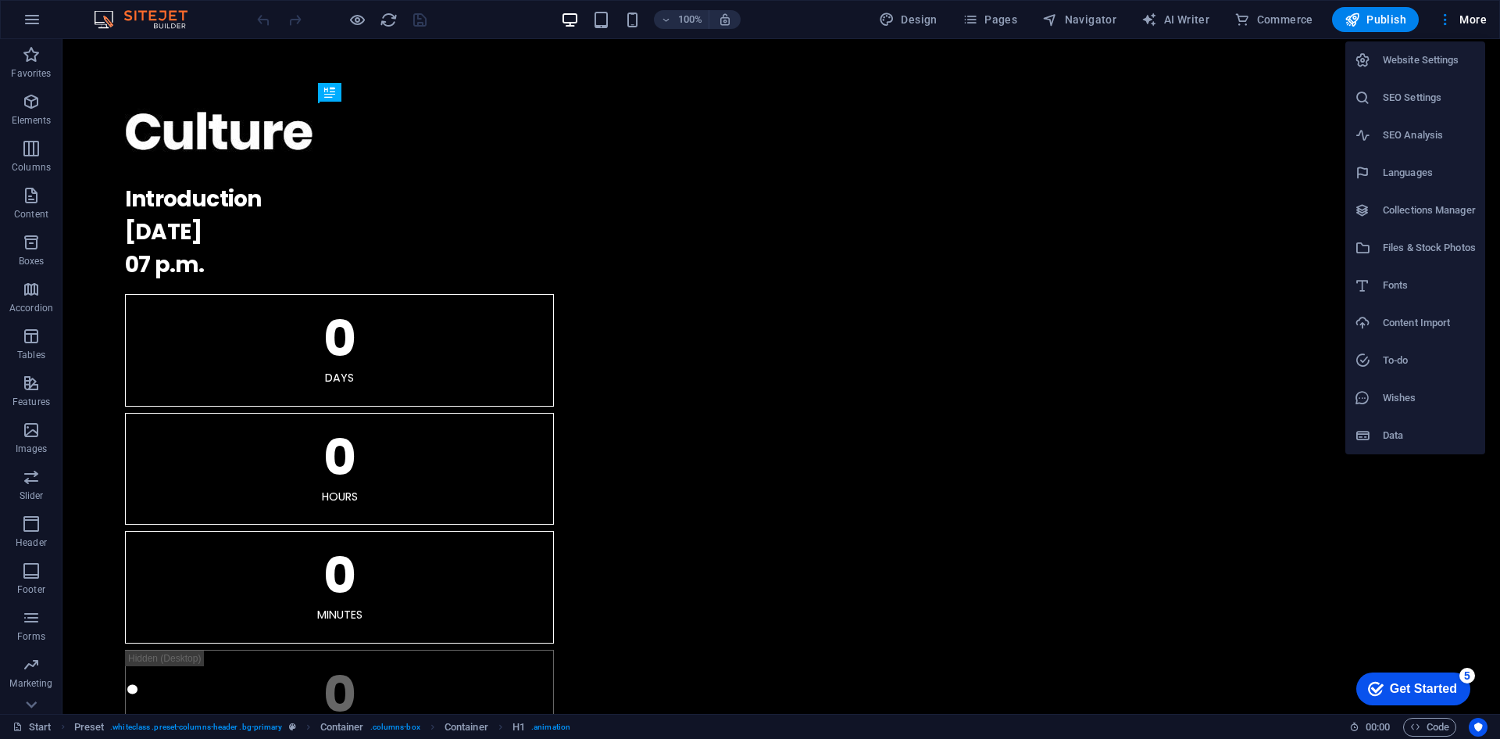
click at [1244, 618] on div at bounding box center [750, 369] width 1500 height 739
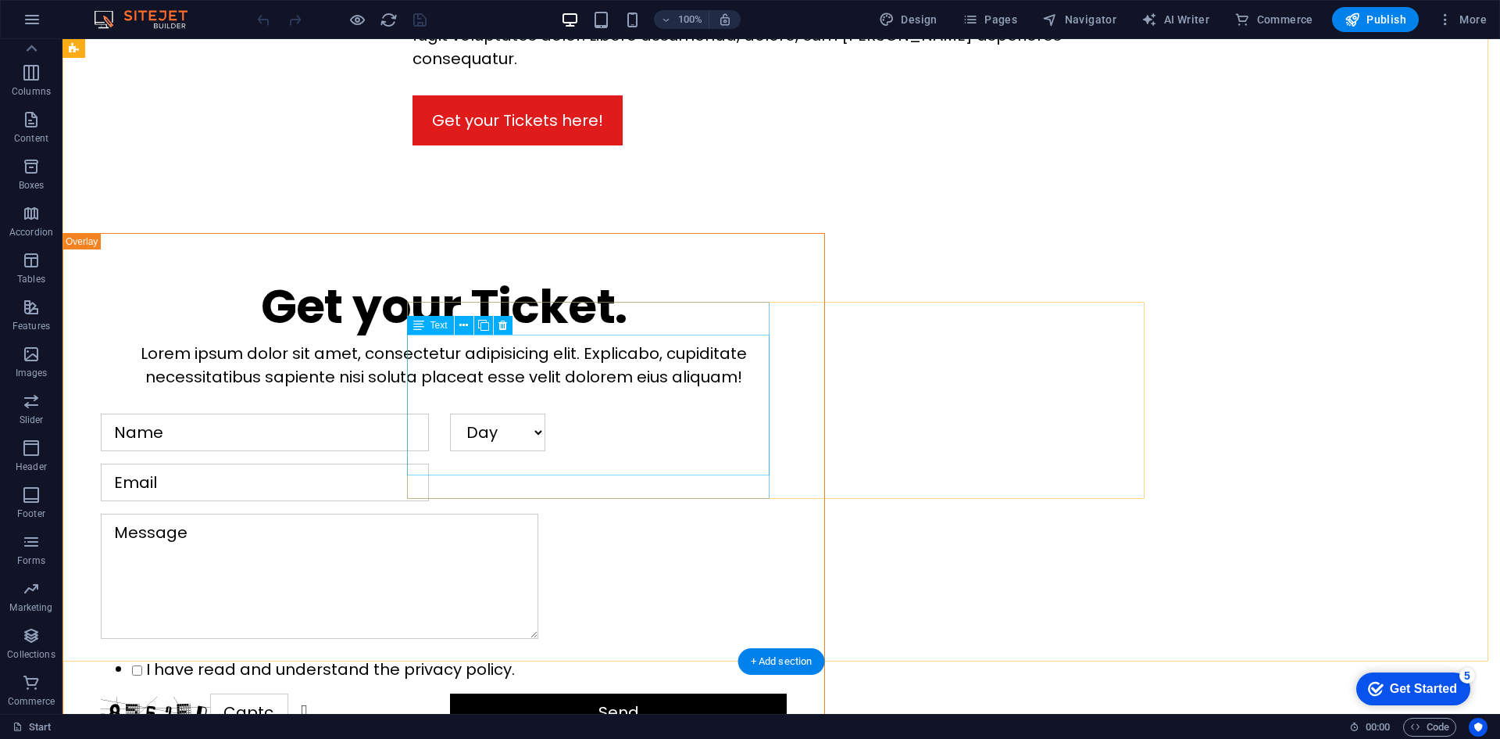
scroll to position [2194, 0]
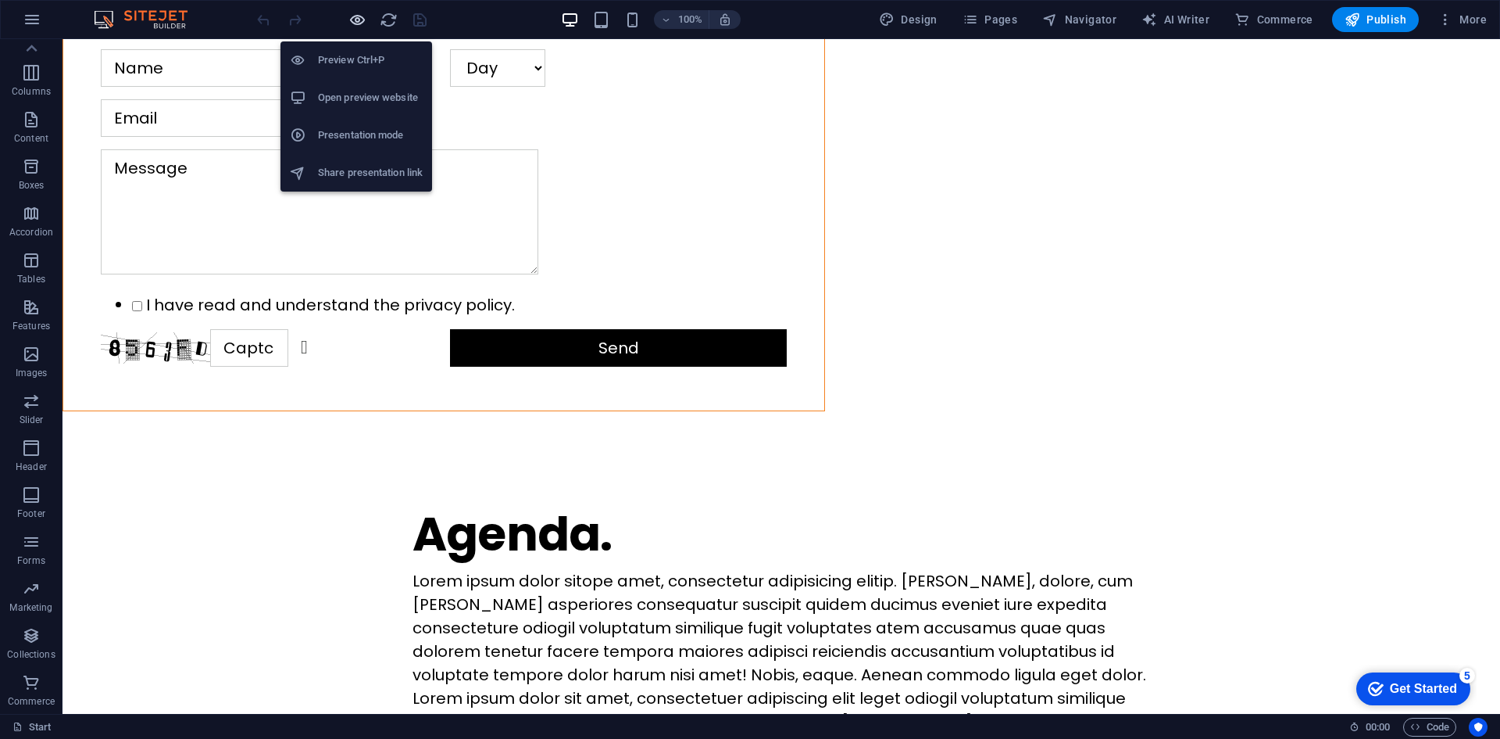
click at [358, 17] on icon "button" at bounding box center [358, 20] width 18 height 18
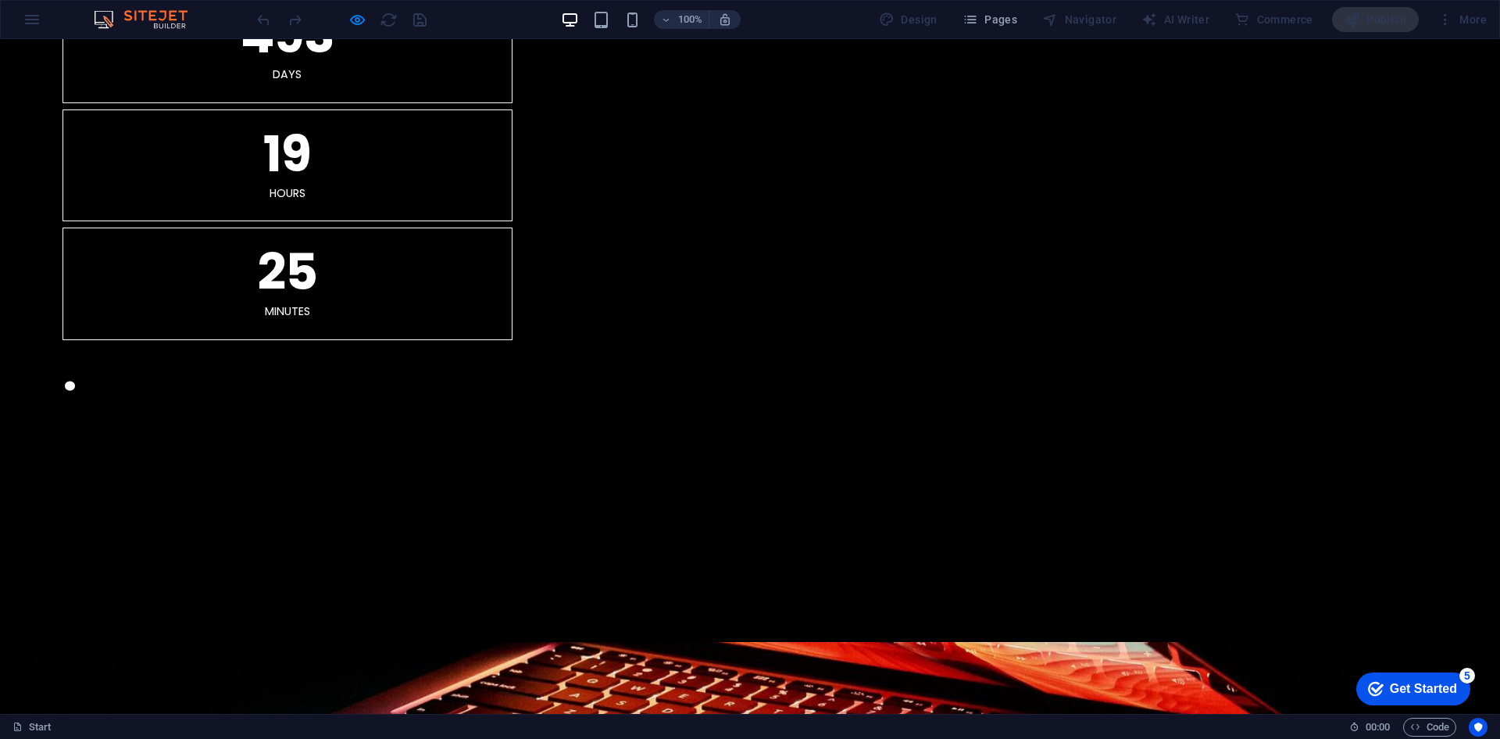
scroll to position [0, 0]
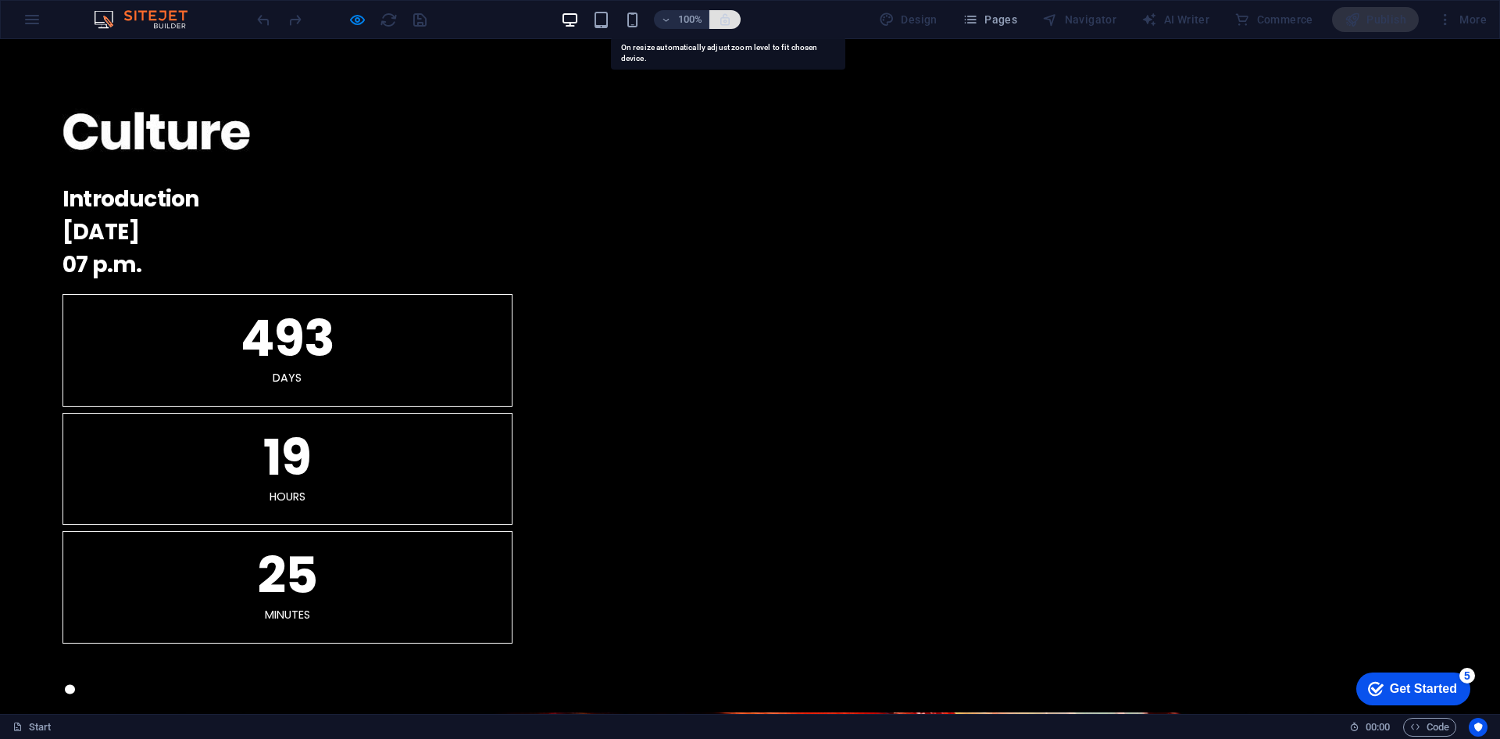
click at [732, 19] on icon "button" at bounding box center [725, 20] width 14 height 14
click at [728, 17] on icon "button" at bounding box center [725, 20] width 14 height 14
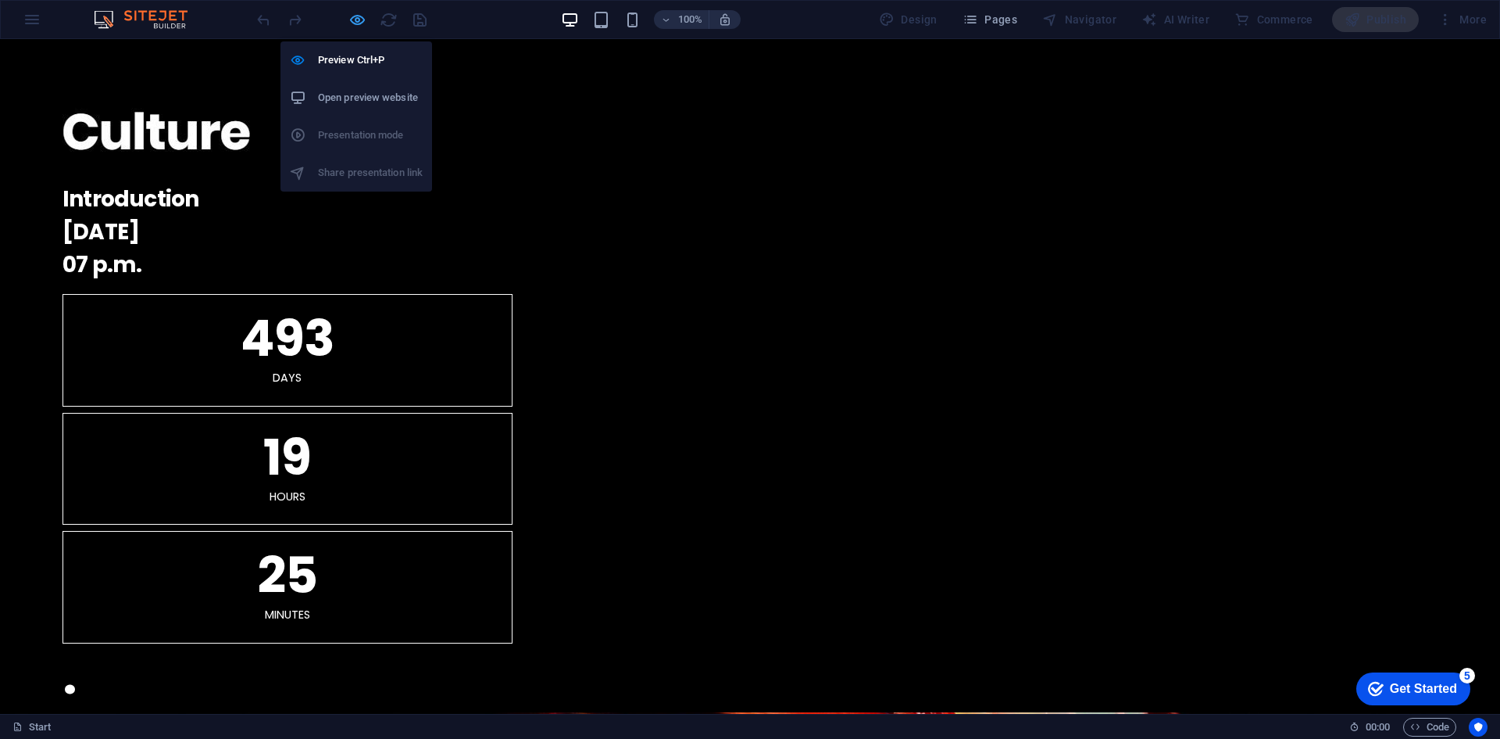
click at [352, 21] on icon "button" at bounding box center [358, 20] width 18 height 18
